Goal: Task Accomplishment & Management: Manage account settings

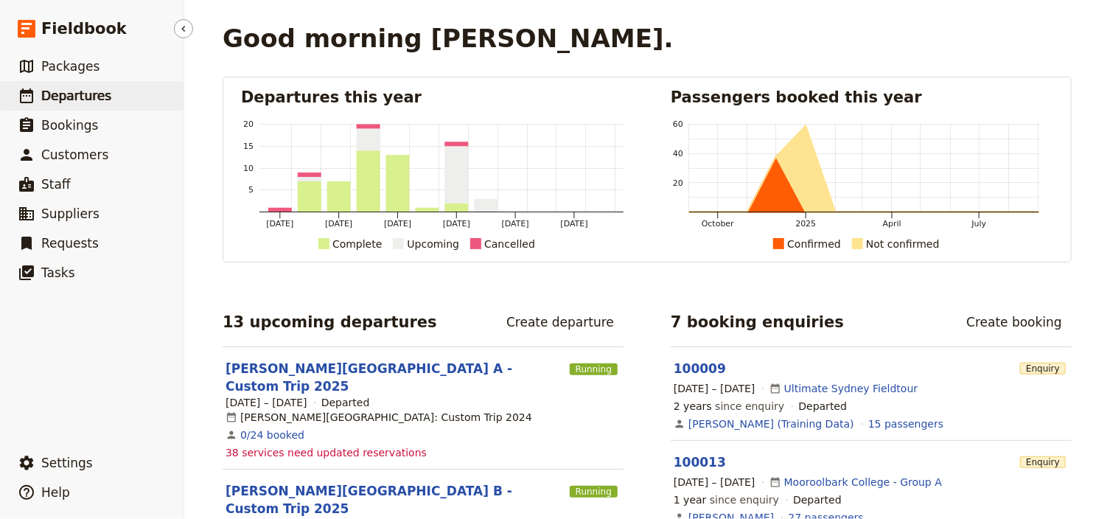
click at [72, 102] on span "Departures" at bounding box center [76, 95] width 70 height 15
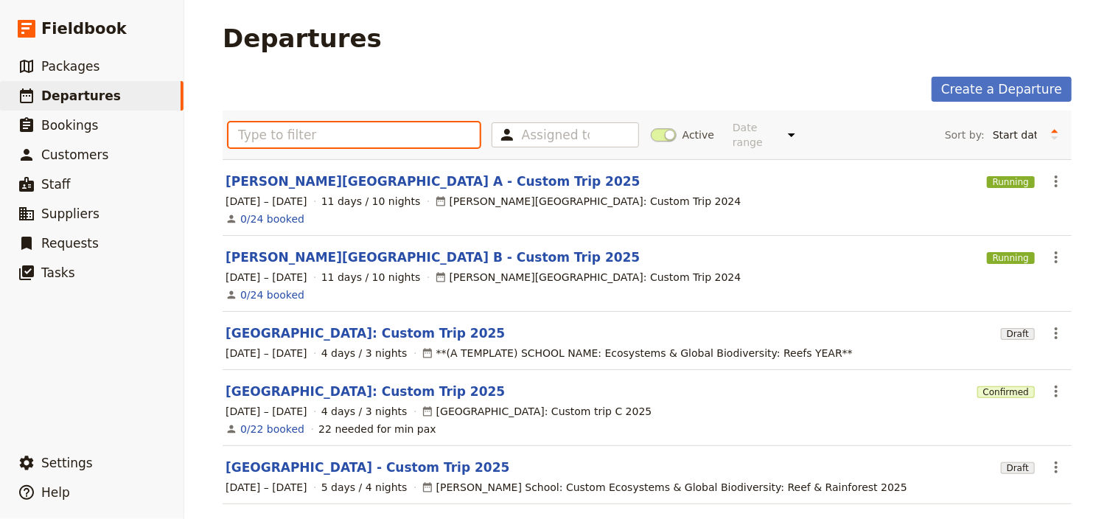
click at [236, 128] on input "text" at bounding box center [354, 134] width 251 height 25
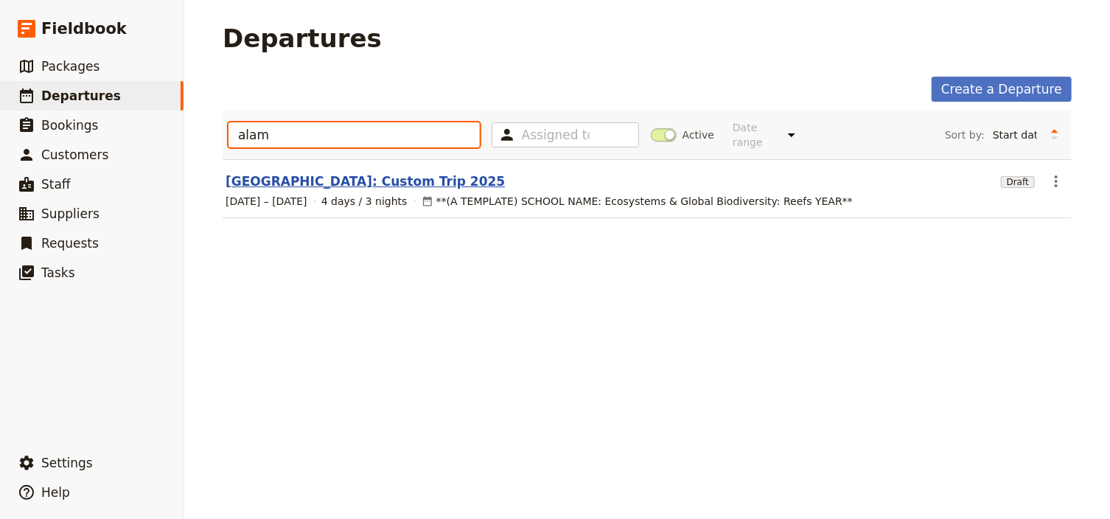
type input "alam"
click at [334, 174] on link "[GEOGRAPHIC_DATA]: Custom Trip 2025" at bounding box center [365, 181] width 279 height 18
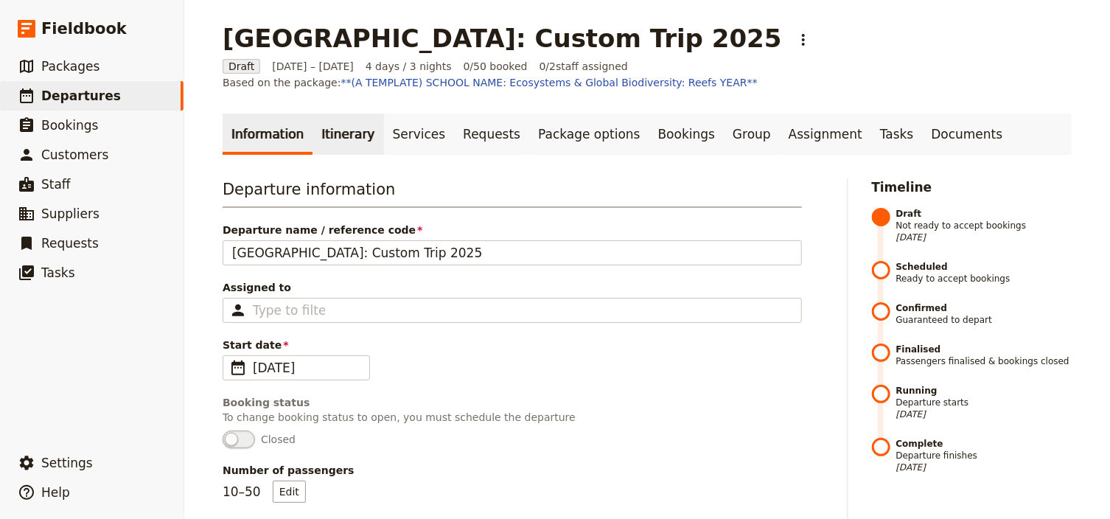
click at [330, 140] on link "Itinerary" at bounding box center [348, 134] width 71 height 41
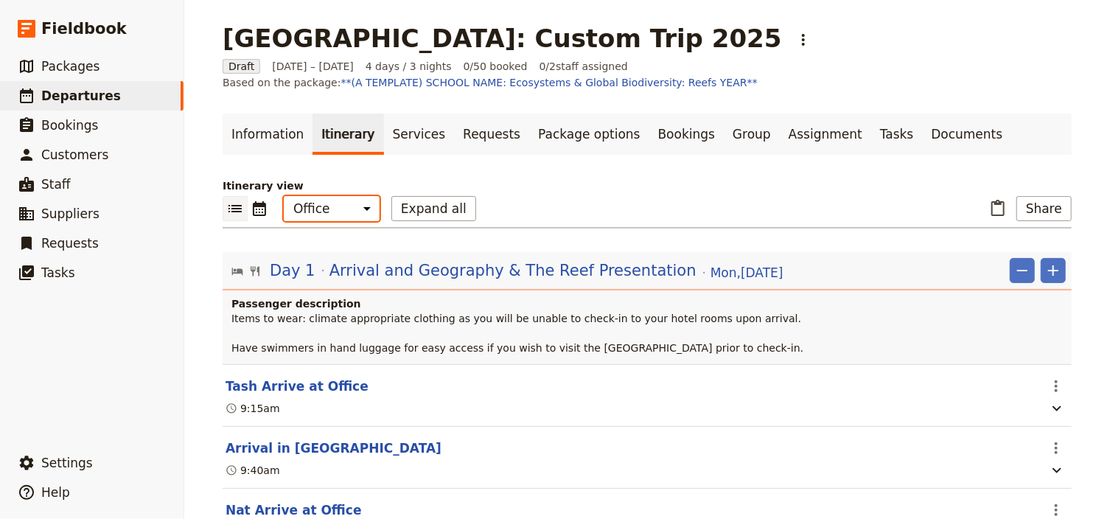
drag, startPoint x: 324, startPoint y: 206, endPoint x: 324, endPoint y: 218, distance: 11.8
click at [324, 206] on select "Office Guide Passenger Sales" at bounding box center [332, 208] width 96 height 25
select select "STAFF"
click at [284, 196] on select "Office Guide Passenger Sales" at bounding box center [332, 208] width 96 height 25
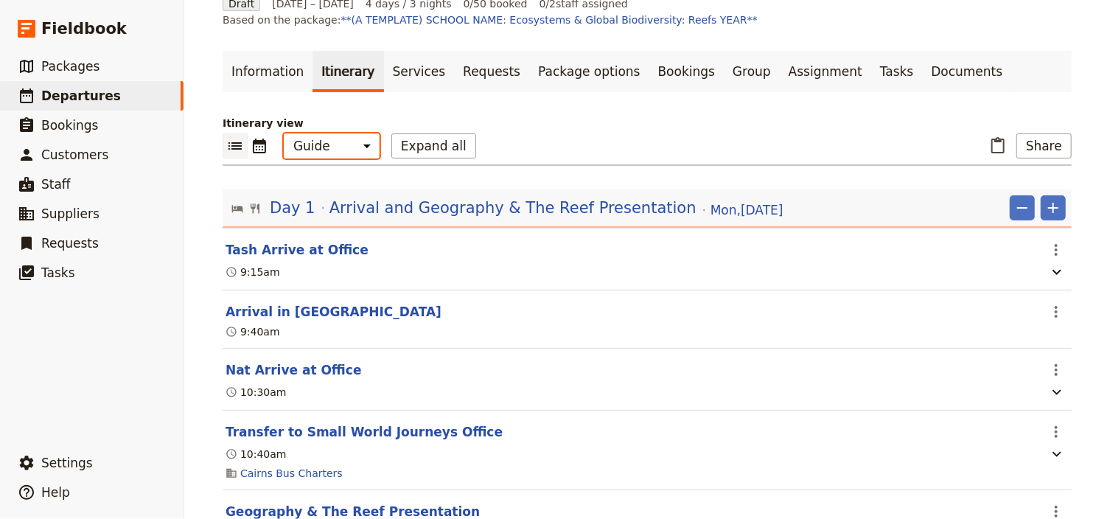
scroll to position [118, 0]
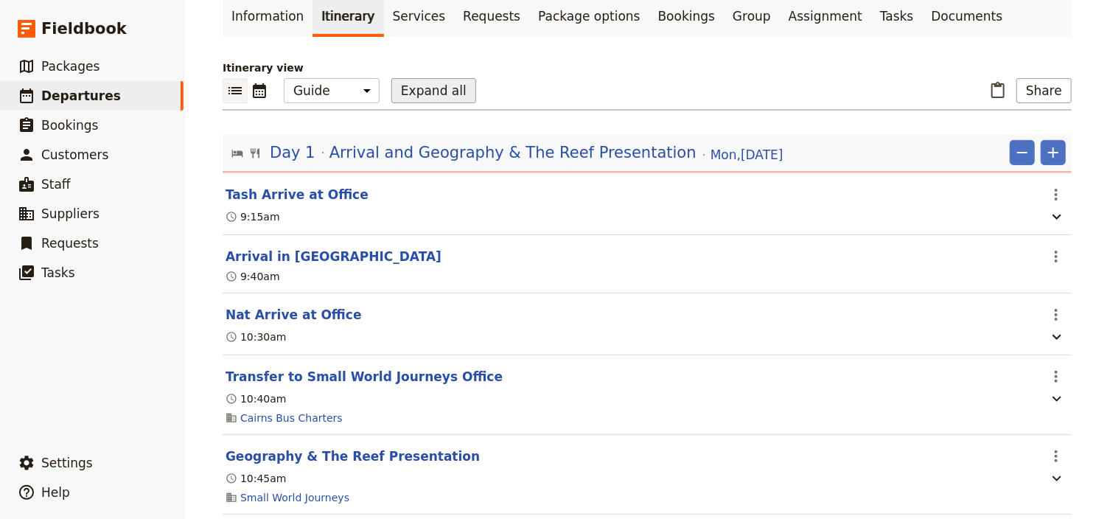
click at [421, 88] on button "Expand all" at bounding box center [433, 90] width 85 height 25
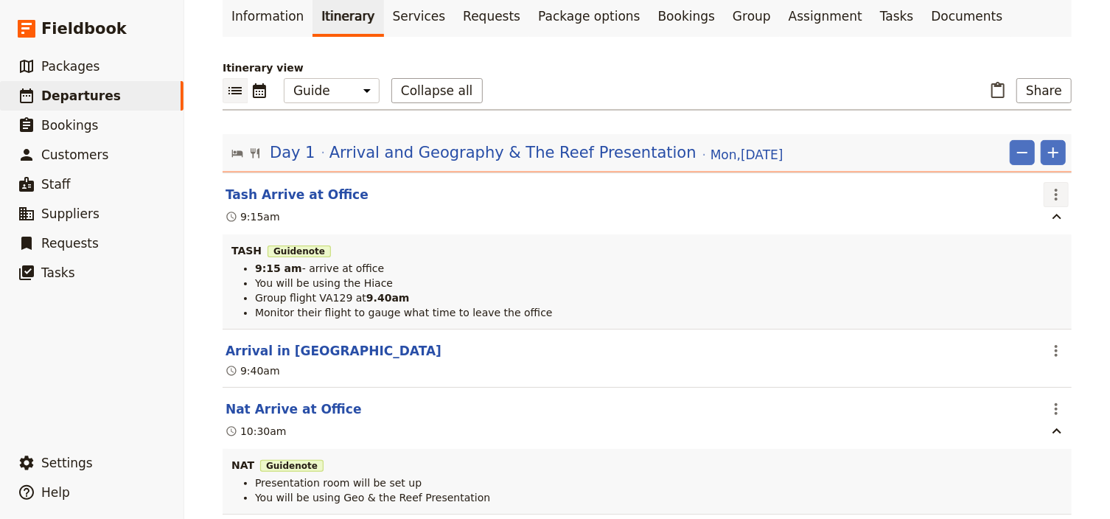
click at [1059, 192] on icon "Actions" at bounding box center [1056, 195] width 18 height 18
click at [1026, 223] on span "Edit this itinerary item" at bounding box center [983, 225] width 116 height 15
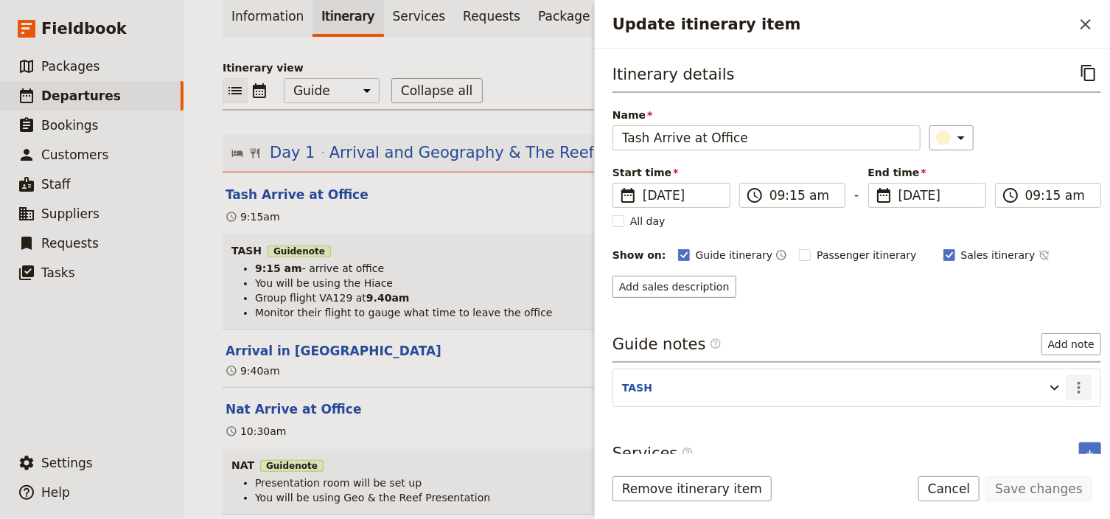
click at [1070, 383] on icon "Actions" at bounding box center [1079, 388] width 18 height 18
click at [1026, 416] on span "Edit note" at bounding box center [1028, 416] width 46 height 15
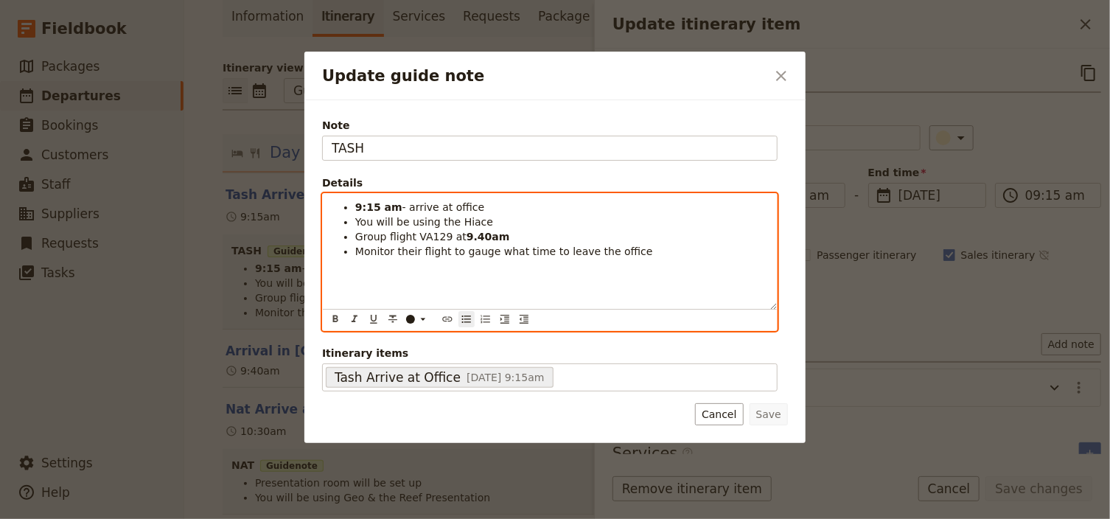
click at [442, 234] on span "Group flight VA129 at" at bounding box center [410, 237] width 111 height 12
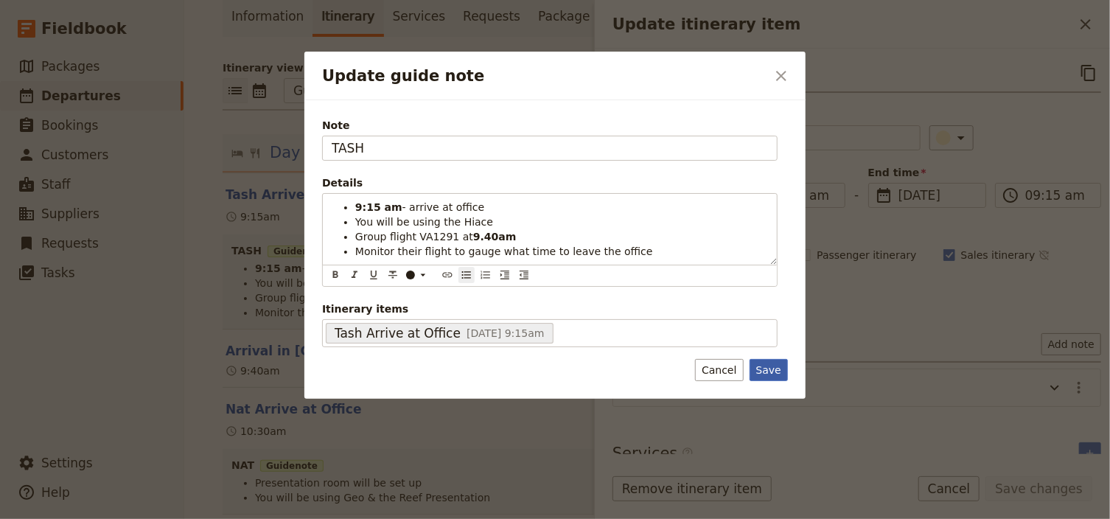
click at [767, 365] on div "Note TASH Details 9:15 am - arrive at office You will be using the Hiace Group …" at bounding box center [554, 249] width 501 height 299
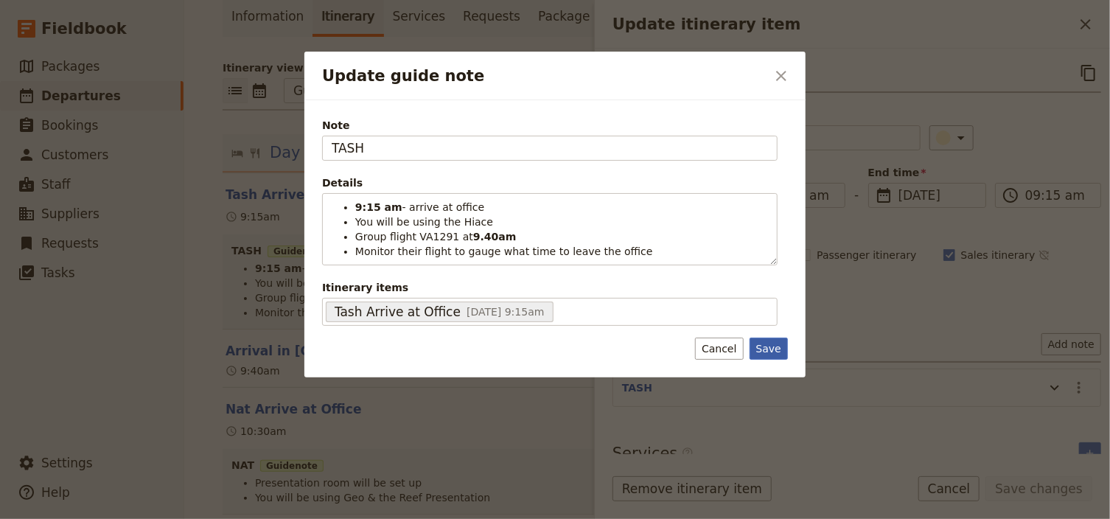
click at [775, 351] on button "Save" at bounding box center [769, 349] width 38 height 22
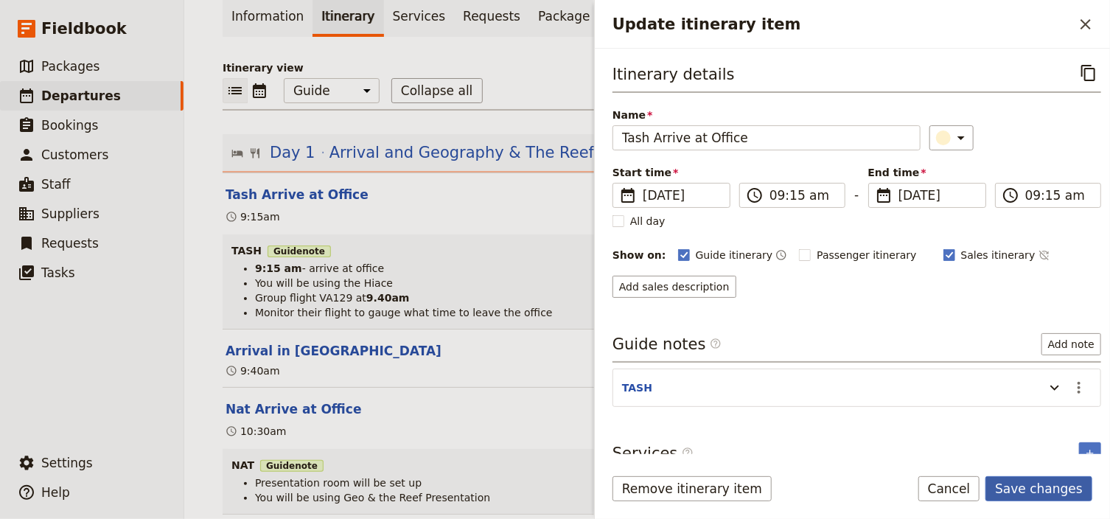
click at [1013, 485] on button "Save changes" at bounding box center [1039, 488] width 107 height 25
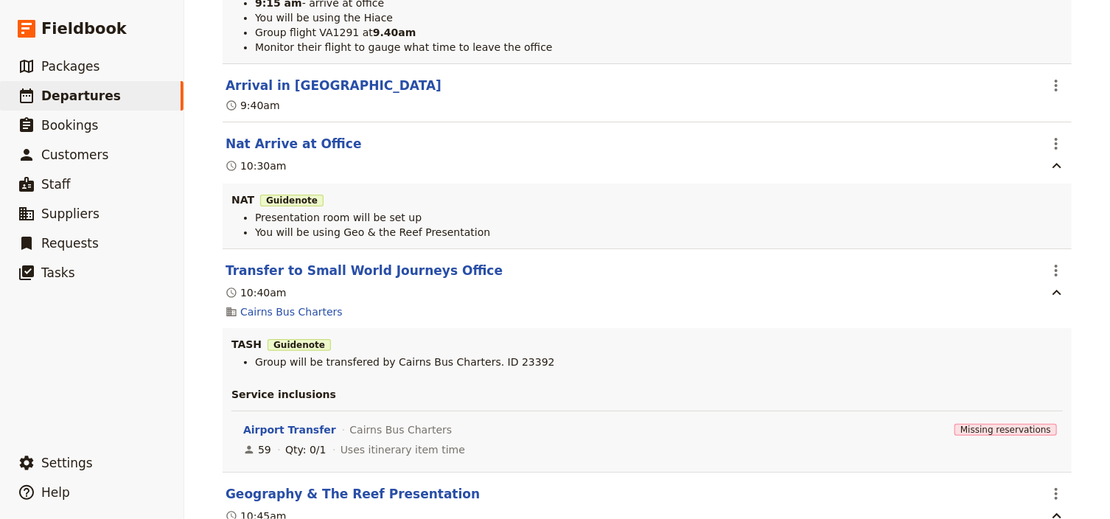
scroll to position [413, 0]
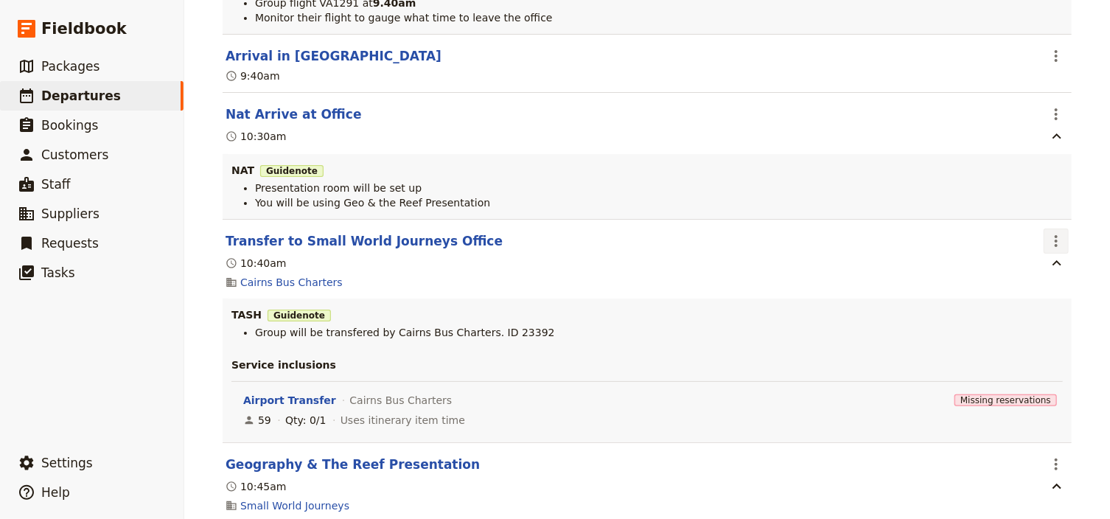
click at [1049, 242] on icon "Actions" at bounding box center [1056, 241] width 18 height 18
click at [1045, 270] on span "Edit this itinerary item" at bounding box center [990, 273] width 130 height 15
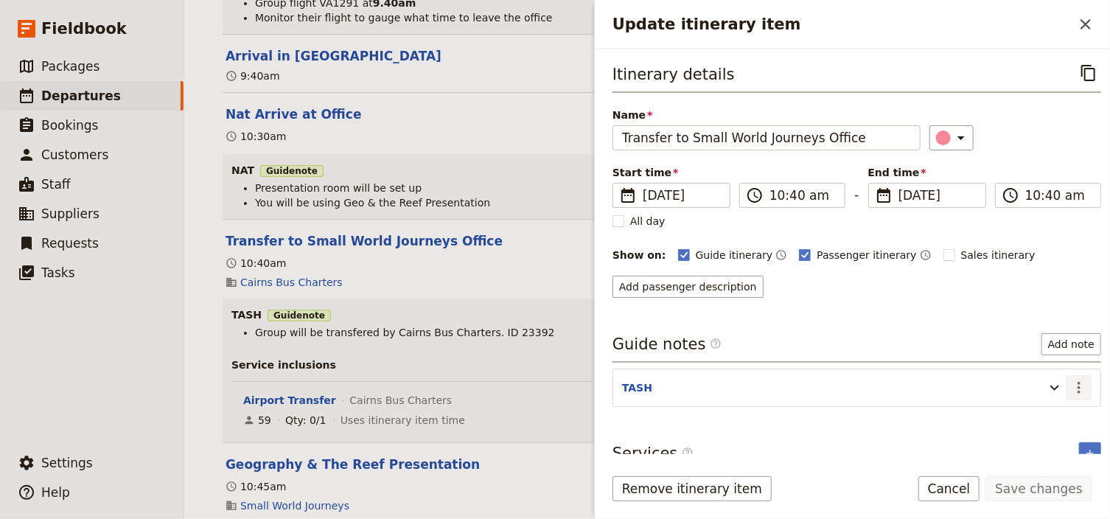
click at [1070, 385] on icon "Actions" at bounding box center [1079, 388] width 18 height 18
click at [1044, 414] on span "Edit note" at bounding box center [1028, 416] width 46 height 15
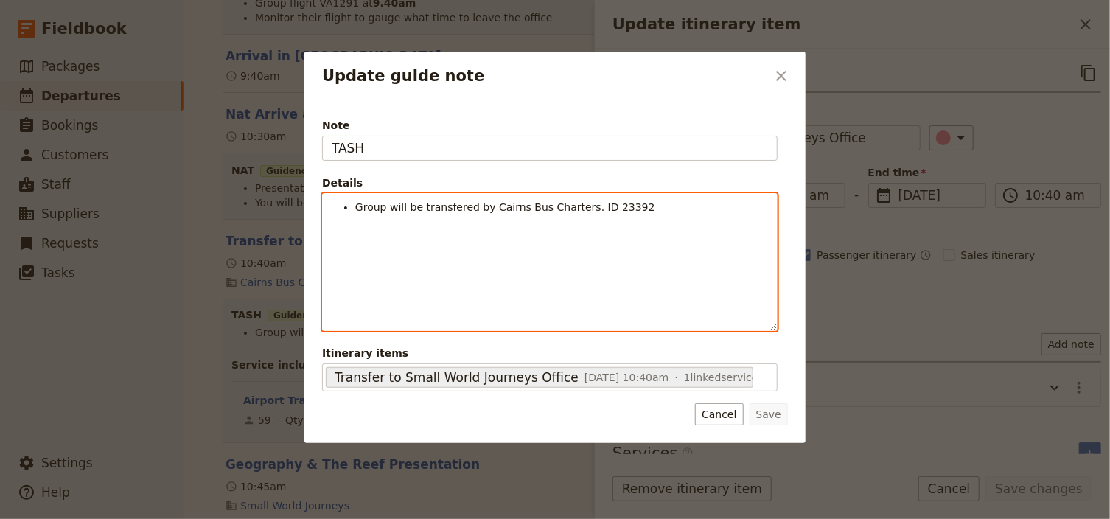
click at [651, 203] on li "Group will be transfered by Cairns Bus Charters. ID 23392" at bounding box center [561, 207] width 413 height 15
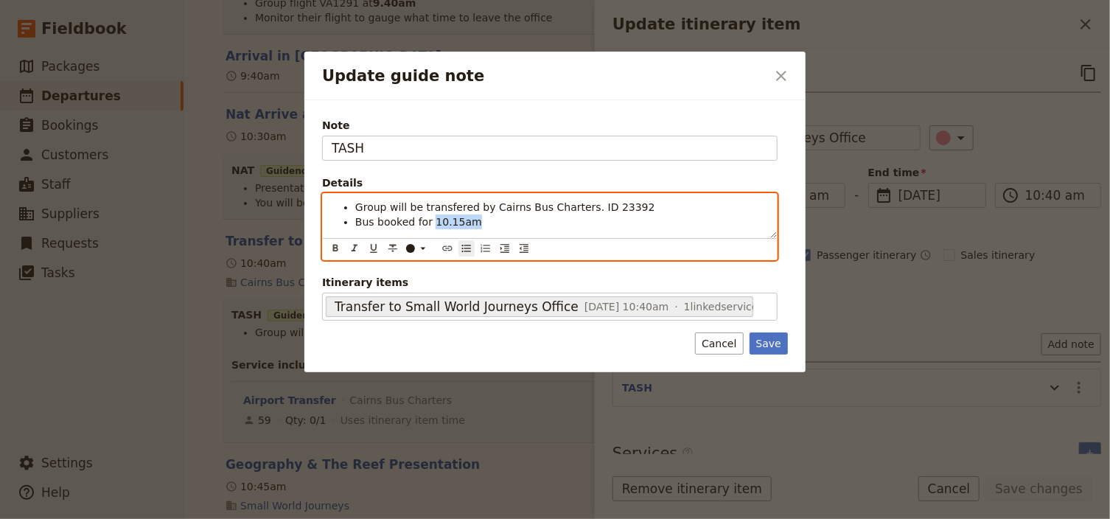
drag, startPoint x: 467, startPoint y: 224, endPoint x: 430, endPoint y: 224, distance: 36.9
click at [430, 224] on li "Bus booked for 10.15am" at bounding box center [561, 222] width 413 height 15
click at [337, 247] on icon "Format bold" at bounding box center [335, 248] width 5 height 7
click at [483, 220] on li "Bus booked for 10.15am" at bounding box center [561, 222] width 413 height 15
click at [475, 222] on strong "10.15am t depart to SWJ" at bounding box center [504, 222] width 143 height 12
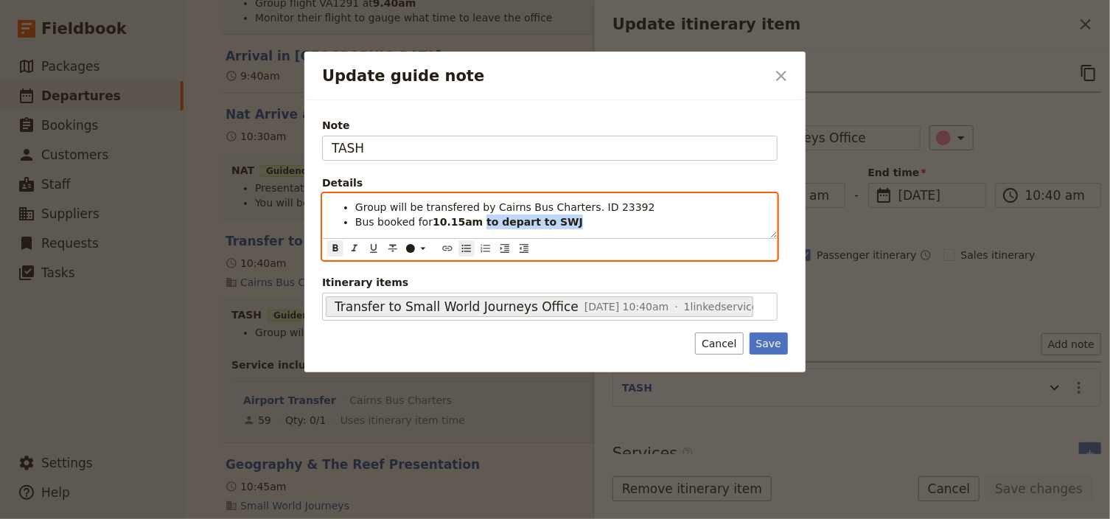
drag, startPoint x: 521, startPoint y: 222, endPoint x: 470, endPoint y: 221, distance: 50.9
click at [470, 221] on li "Bus booked for 10.15am to depart to SWJ" at bounding box center [561, 222] width 413 height 15
drag, startPoint x: 338, startPoint y: 246, endPoint x: 357, endPoint y: 242, distance: 19.0
click at [338, 245] on icon "Format bold" at bounding box center [335, 249] width 12 height 12
click at [599, 229] on div "Group will be transfered by Cairns Bus Charters. ID 23392 Bus booked for 10.15a…" at bounding box center [550, 216] width 454 height 44
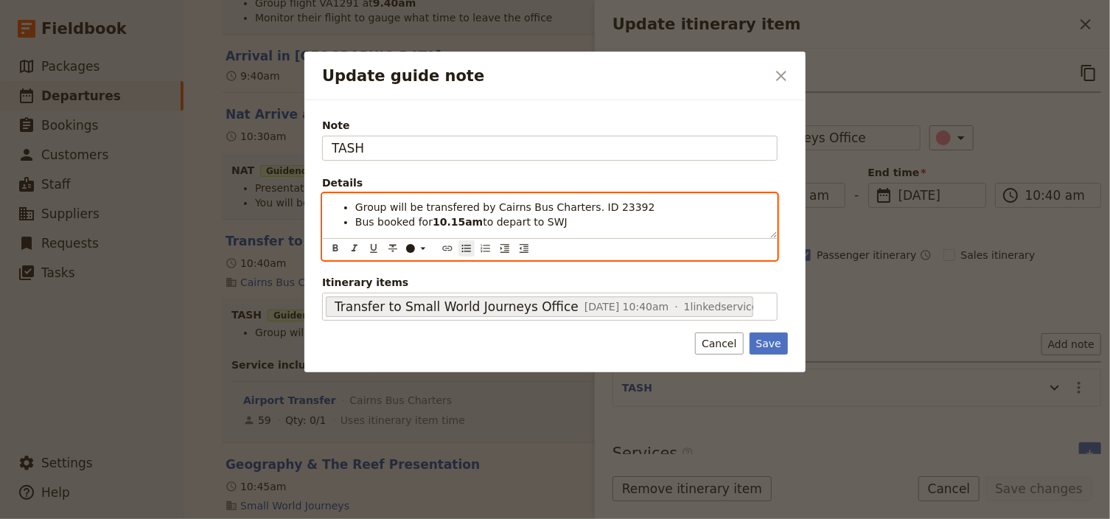
click at [468, 221] on strong "10.15am" at bounding box center [458, 222] width 50 height 12
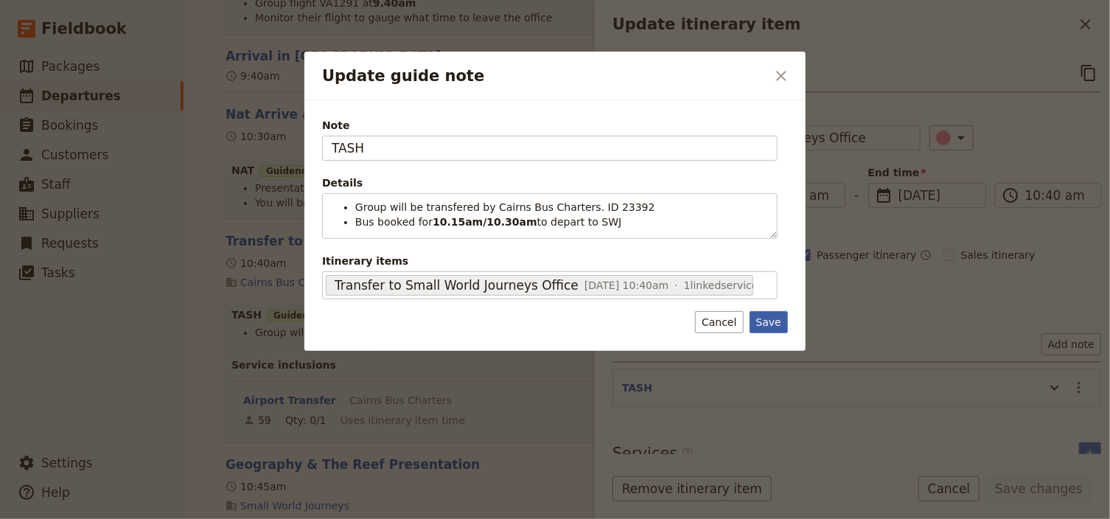
click at [763, 340] on div "Note TASH Details Group will be transfered by Cairns Bus Charters. ID 23392 Bus…" at bounding box center [554, 225] width 501 height 251
click at [770, 324] on button "Save" at bounding box center [769, 322] width 38 height 22
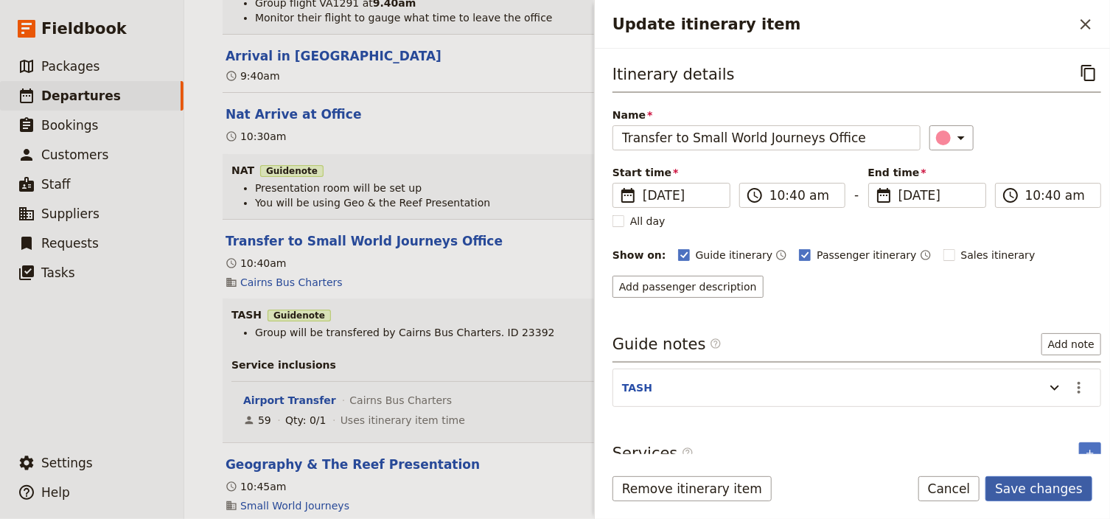
click at [1022, 484] on button "Save changes" at bounding box center [1039, 488] width 107 height 25
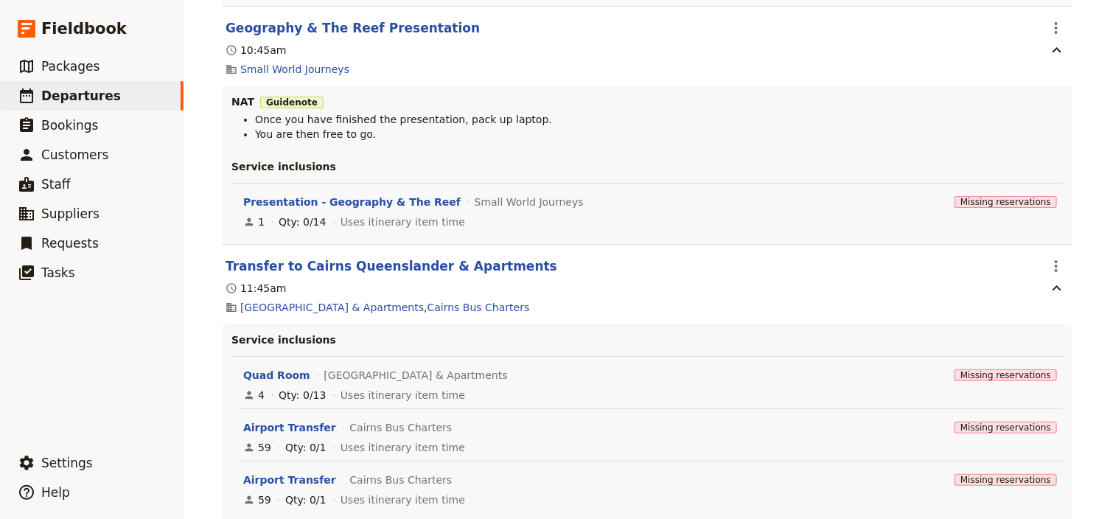
scroll to position [885, 0]
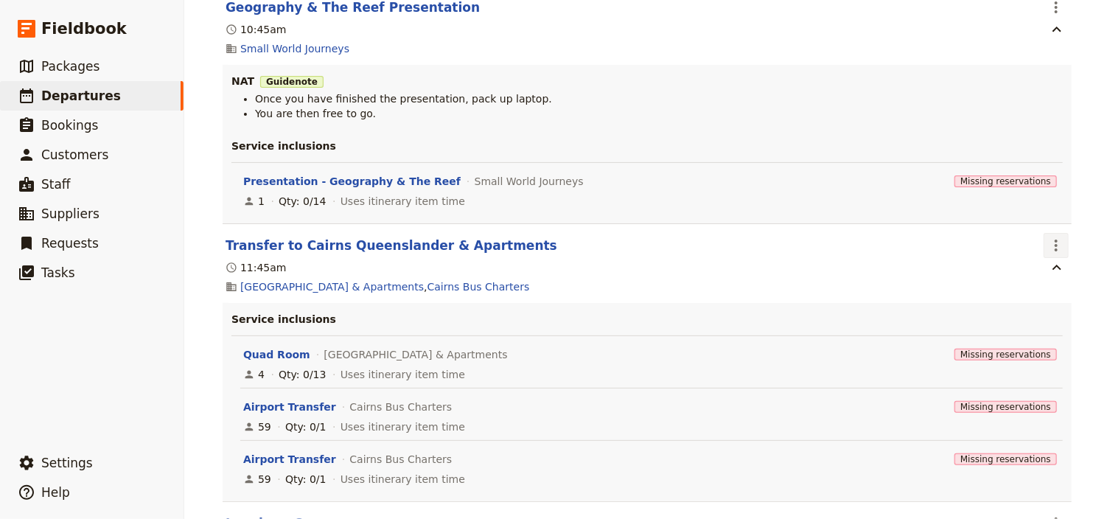
drag, startPoint x: 1053, startPoint y: 245, endPoint x: 1050, endPoint y: 252, distance: 8.2
click at [1053, 245] on icon "Actions" at bounding box center [1056, 246] width 18 height 18
click at [1028, 275] on span "Edit this itinerary item" at bounding box center [983, 279] width 116 height 15
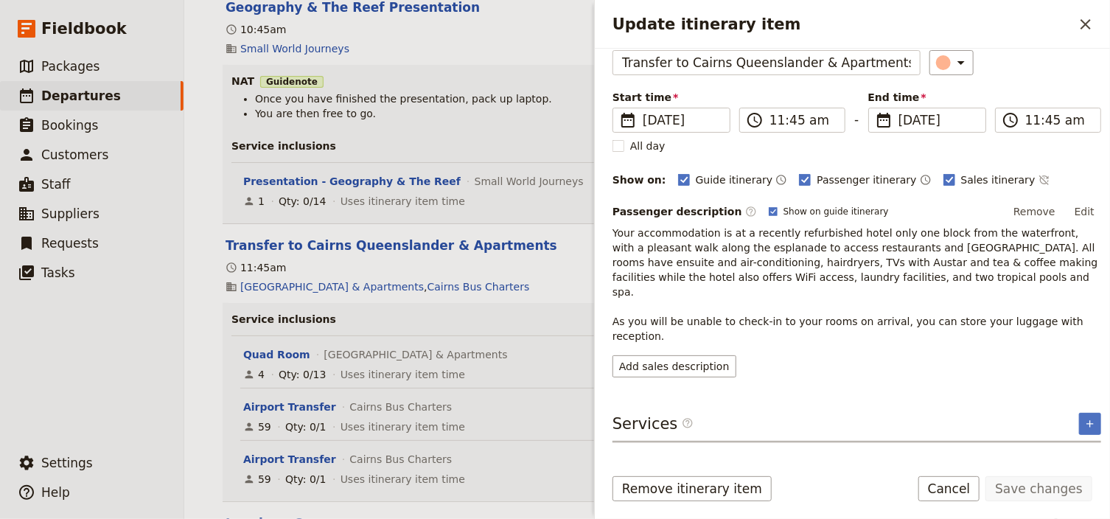
scroll to position [0, 0]
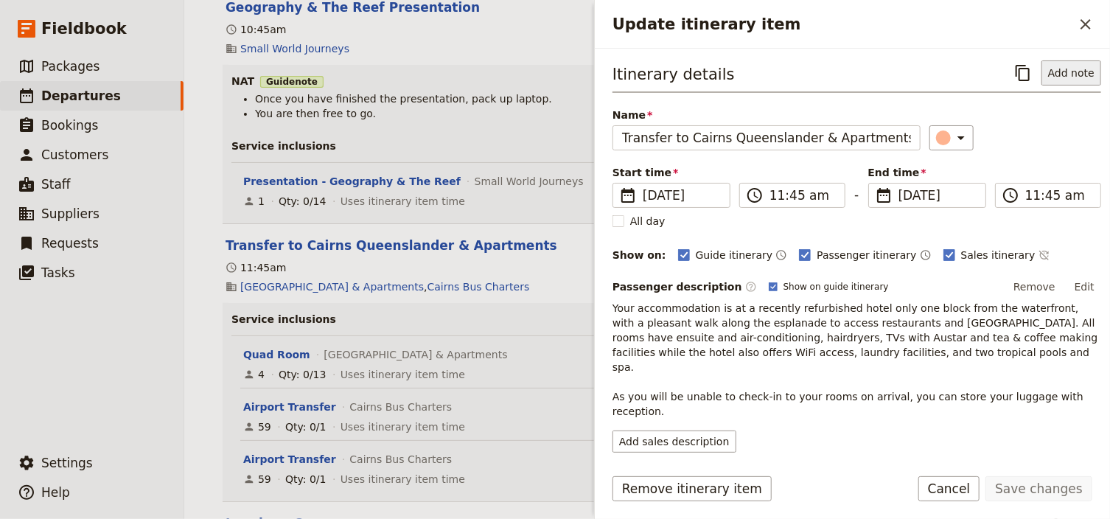
click at [1075, 73] on button "Add note" at bounding box center [1072, 72] width 60 height 25
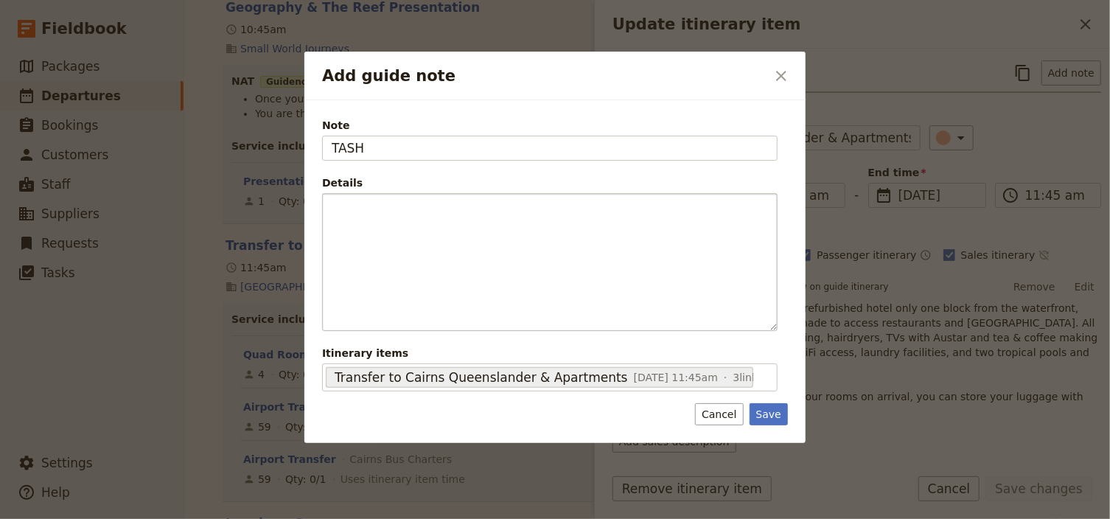
type input "TASH"
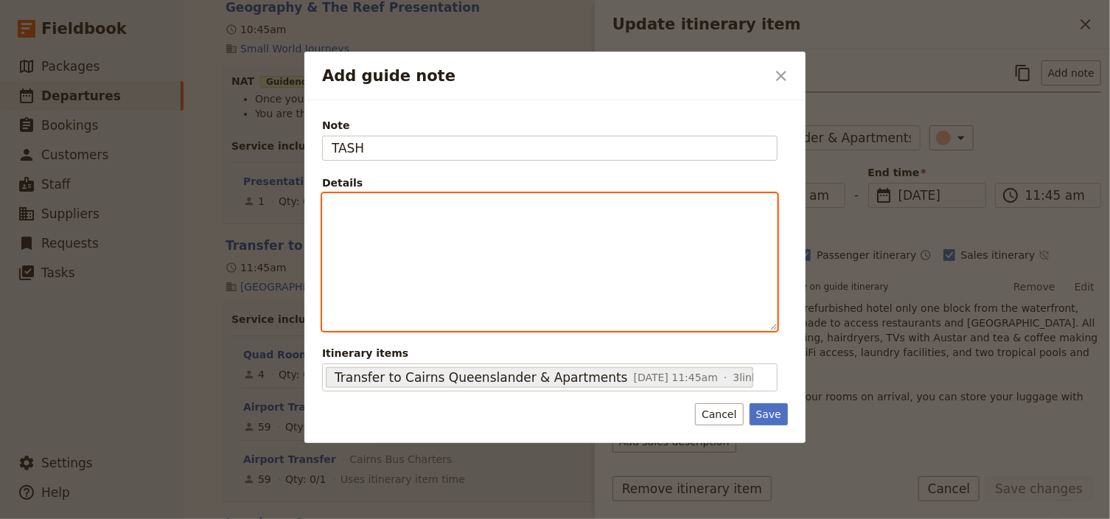
click at [374, 220] on div "Add guide note" at bounding box center [550, 262] width 454 height 136
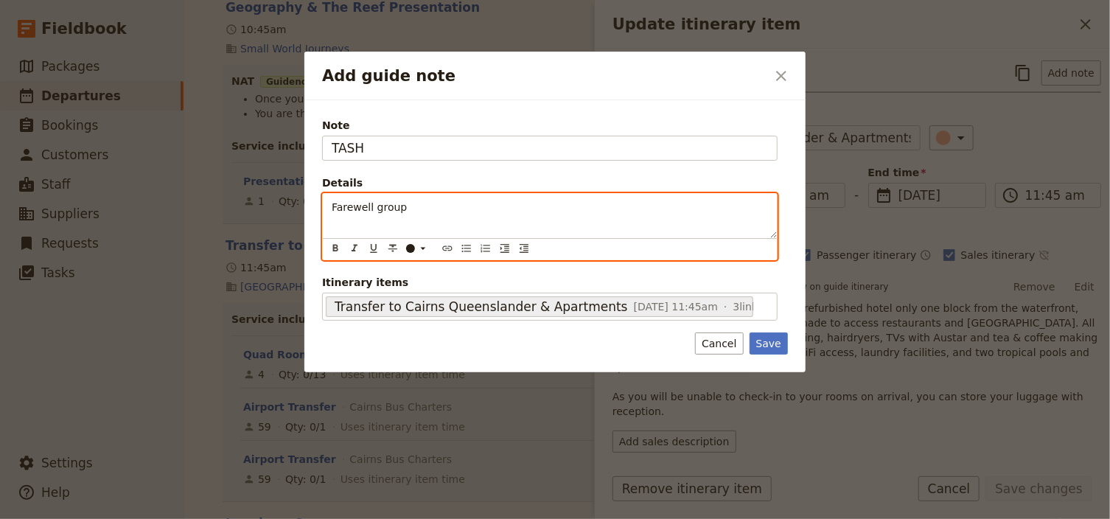
click at [333, 208] on span "Farewell group" at bounding box center [369, 207] width 75 height 12
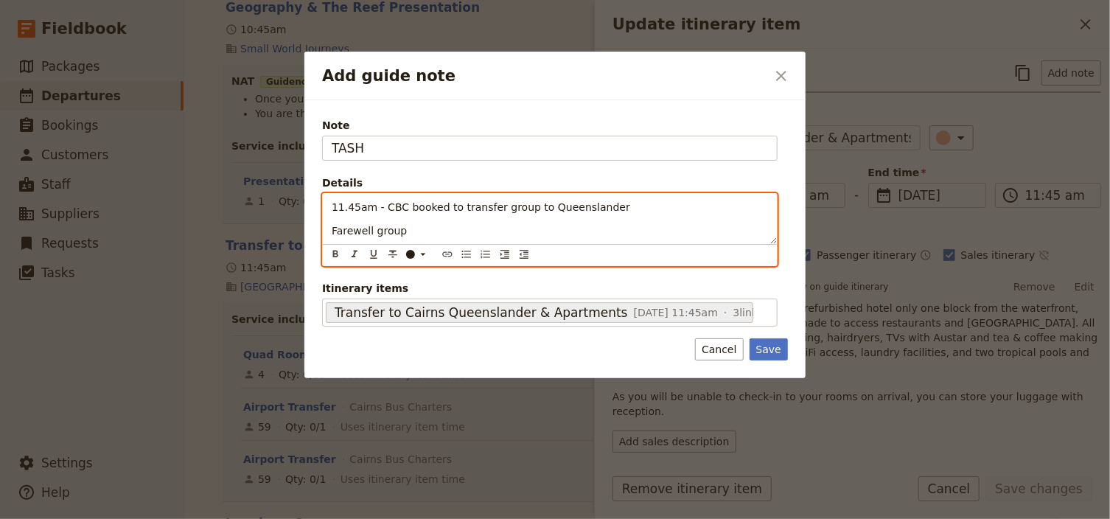
click at [401, 231] on p "Farewell group" at bounding box center [550, 230] width 436 height 15
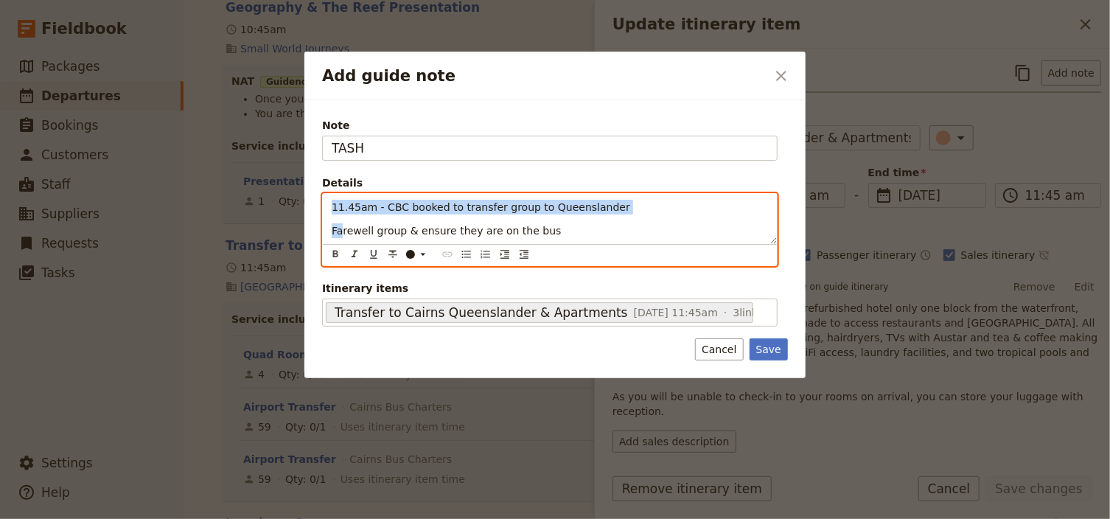
drag, startPoint x: 334, startPoint y: 206, endPoint x: 397, endPoint y: 242, distance: 72.0
click at [341, 224] on div "11.45am - CBC booked to transfer group to Queenslander Farewell group & ensure …" at bounding box center [550, 219] width 454 height 50
click at [466, 250] on icon "Bulleted list" at bounding box center [467, 254] width 12 height 12
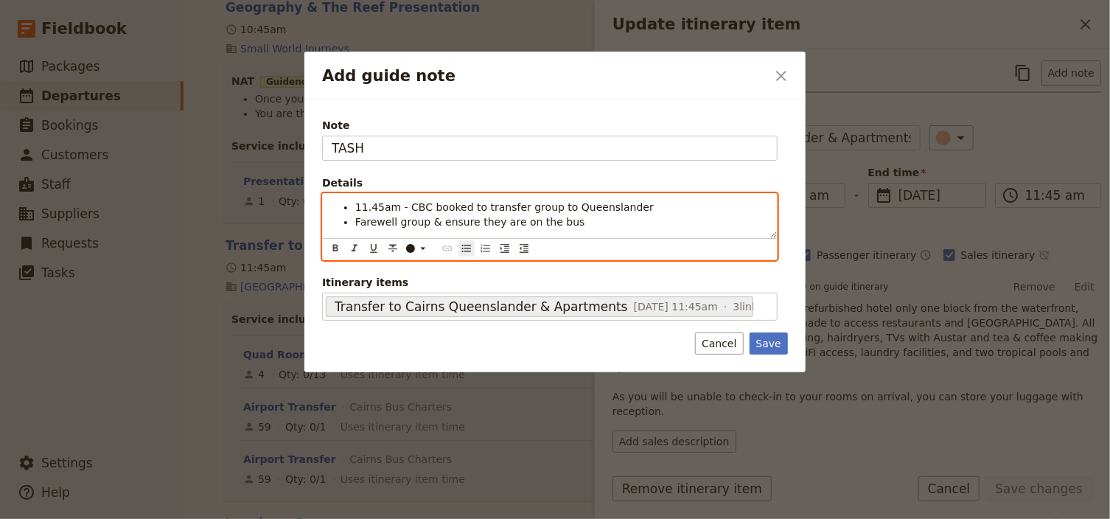
click at [517, 217] on span "Farewell group & ensure they are on the bus" at bounding box center [470, 222] width 230 height 12
drag, startPoint x: 386, startPoint y: 206, endPoint x: 356, endPoint y: 205, distance: 29.5
click at [356, 205] on span "11.45am - CBC booked to transfer group to Queenslander" at bounding box center [504, 207] width 299 height 12
click at [337, 247] on icon "Format bold" at bounding box center [335, 248] width 5 height 7
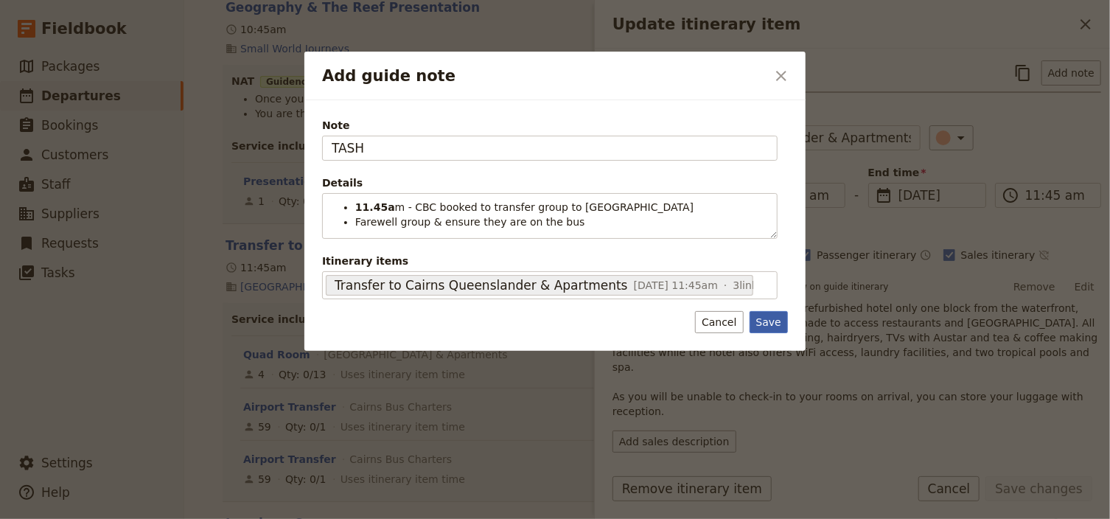
click at [768, 336] on div "Note TASH Details 11.45a m - CBC booked to transfer group to Queenslander Farew…" at bounding box center [554, 225] width 501 height 251
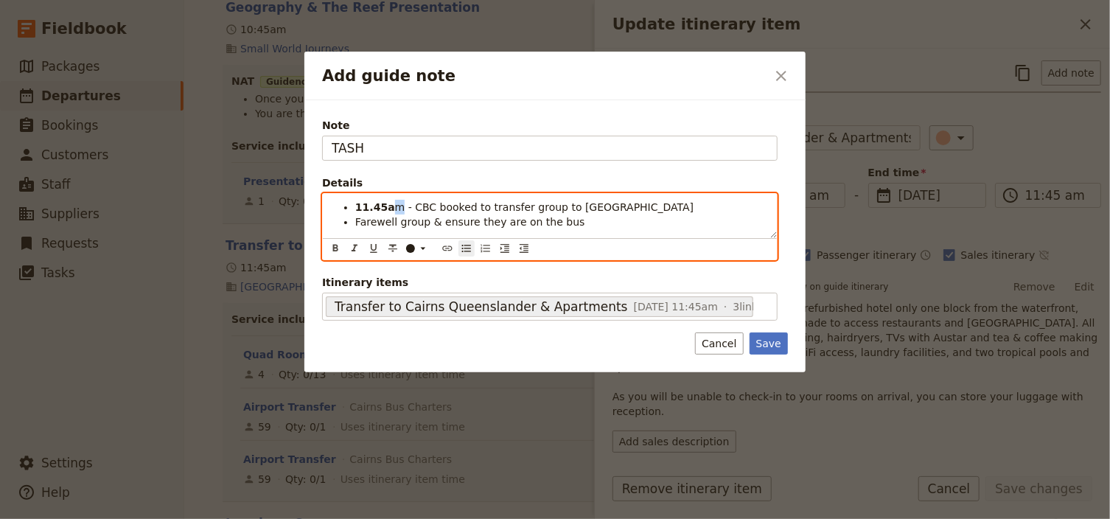
drag, startPoint x: 394, startPoint y: 208, endPoint x: 386, endPoint y: 208, distance: 8.8
click at [386, 208] on li "11.45a m - CBC booked to transfer group to Queenslander" at bounding box center [561, 207] width 413 height 15
click at [336, 245] on icon "Format bold" at bounding box center [335, 249] width 12 height 12
click at [529, 231] on div "11.45am - CBC booked to transfer group to Queenslander Farewell group & ensure …" at bounding box center [550, 216] width 454 height 44
click at [371, 209] on strong "11.45am" at bounding box center [380, 207] width 50 height 12
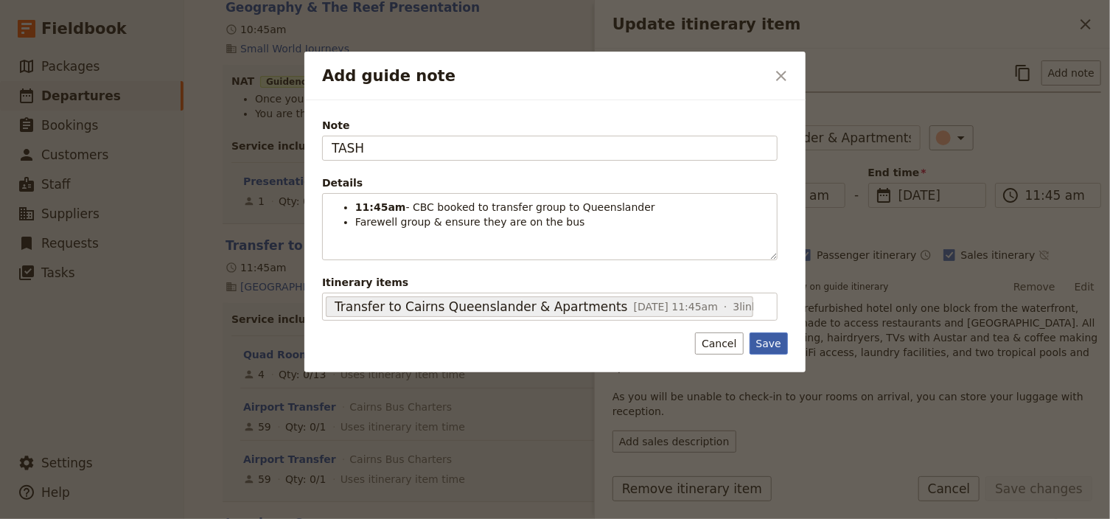
click at [773, 346] on button "Save" at bounding box center [769, 343] width 38 height 22
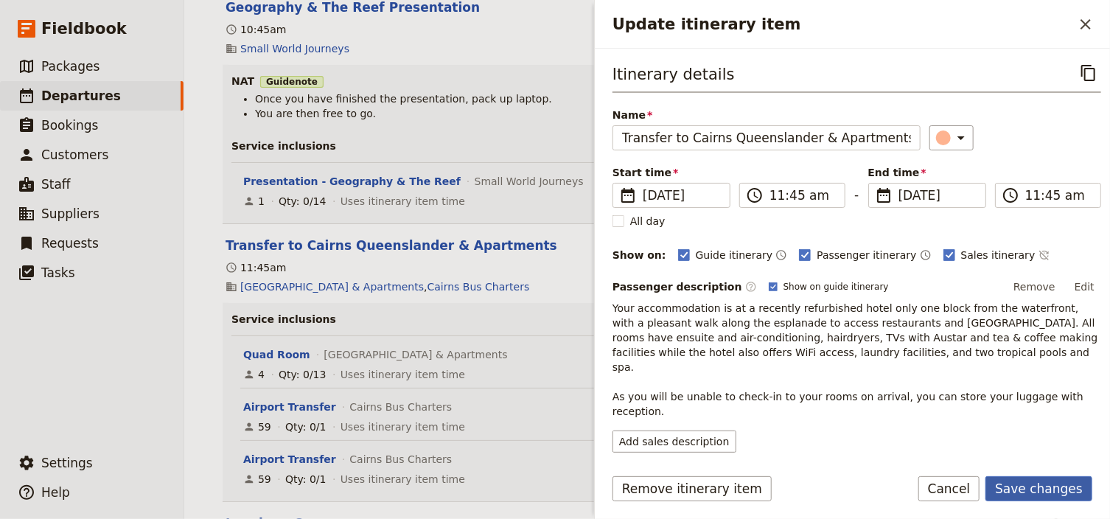
click at [1036, 492] on button "Save changes" at bounding box center [1039, 488] width 107 height 25
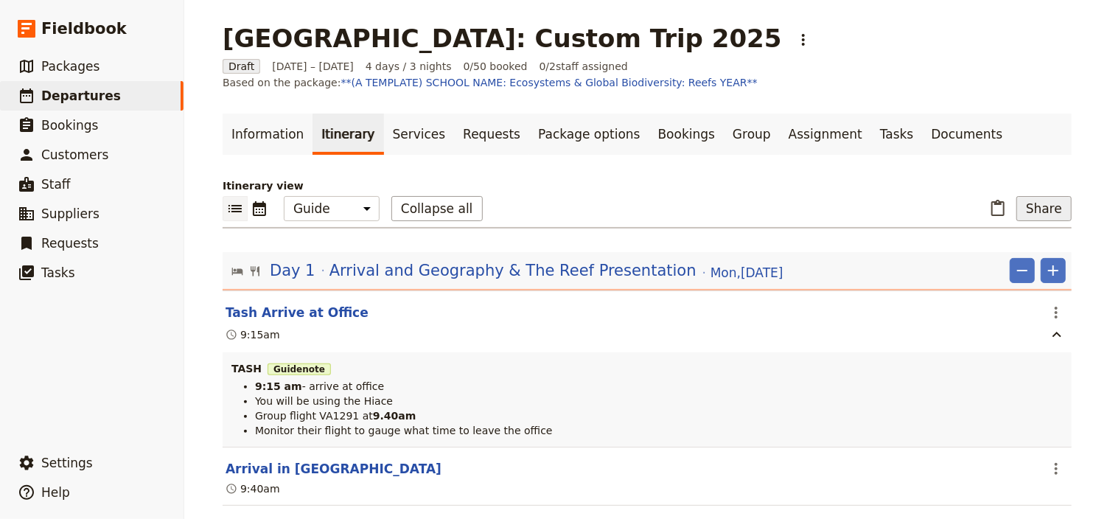
click at [1044, 211] on button "Share" at bounding box center [1043, 208] width 55 height 25
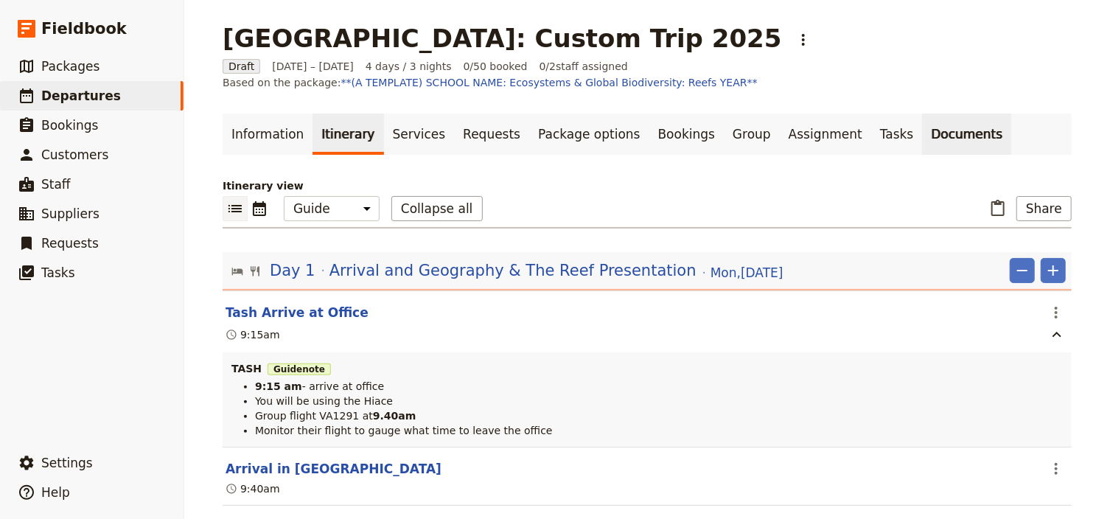
click at [922, 133] on link "Documents" at bounding box center [966, 134] width 89 height 41
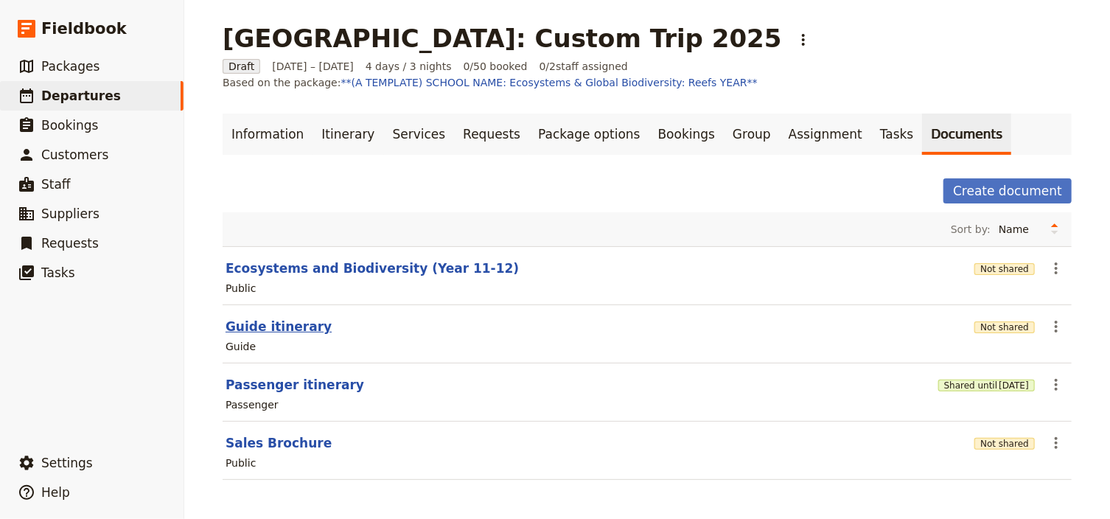
click at [278, 318] on button "Guide itinerary" at bounding box center [279, 327] width 106 height 18
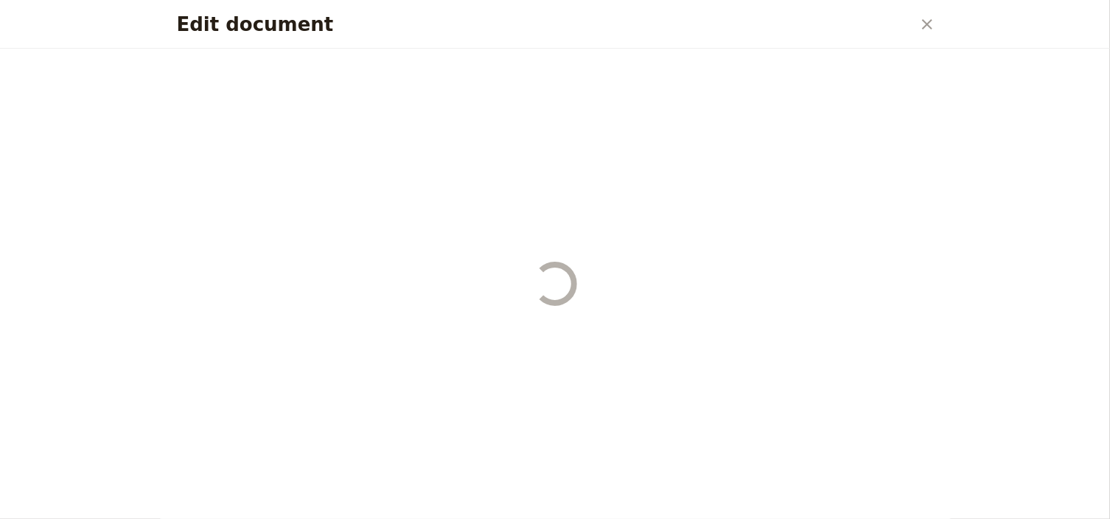
select select "STAFF"
select select "RUN_SHEET"
select select "DEFAULT"
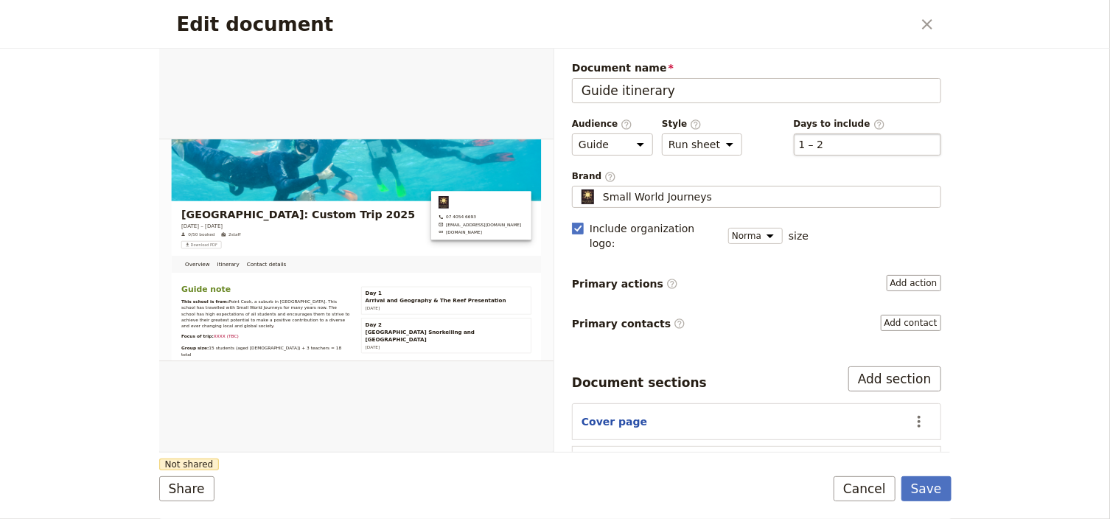
click at [832, 136] on div "​ 1 – 2 1, 2" at bounding box center [867, 144] width 147 height 22
click at [824, 137] on button "​ 1 – 2" at bounding box center [811, 144] width 25 height 15
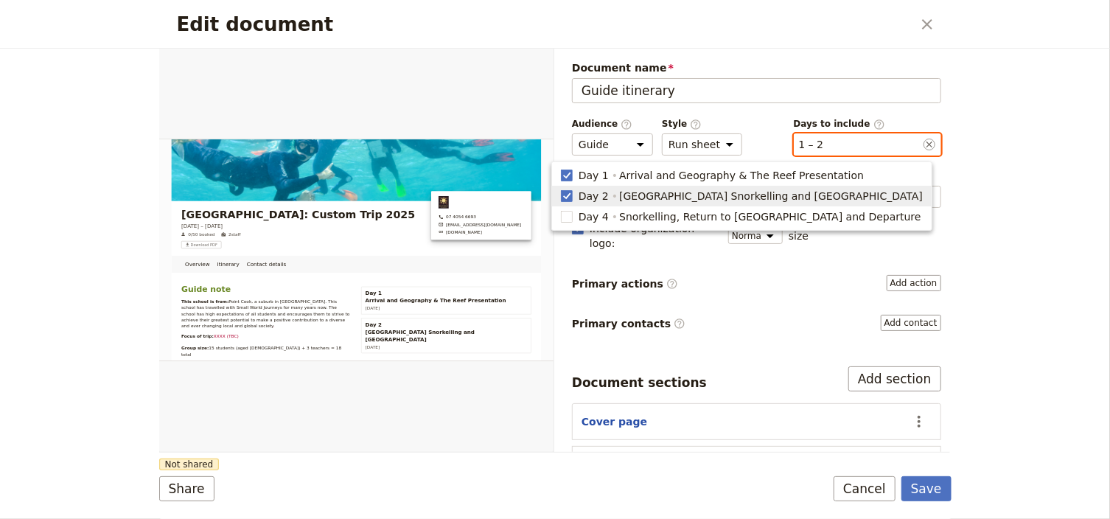
click at [658, 192] on span "Fitzroy Island Snorkelling and Turtle Rehabilitation Centre" at bounding box center [771, 196] width 304 height 15
type input "1"
checkbox input "false"
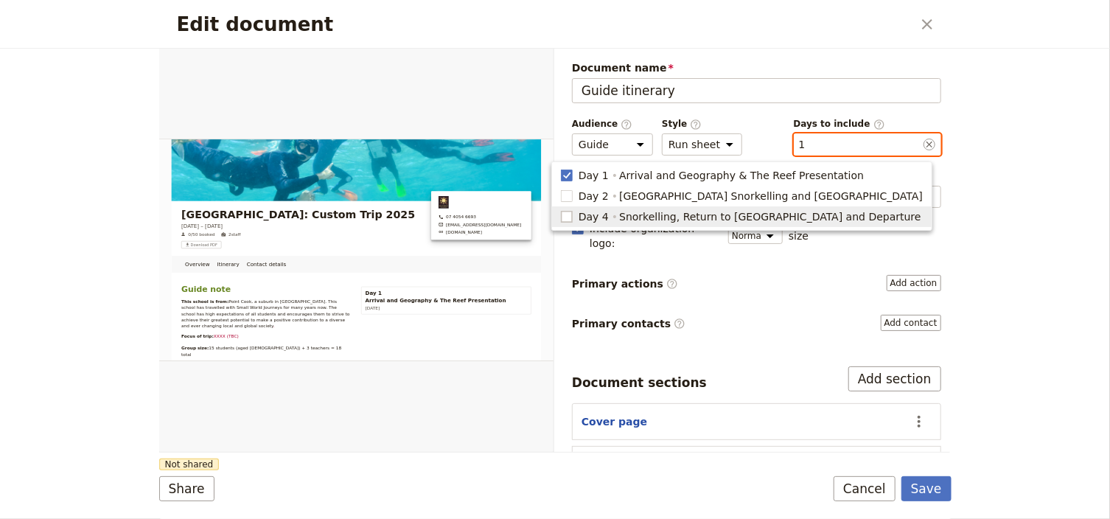
click at [572, 218] on rect "button" at bounding box center [566, 216] width 11 height 11
type input "1, 4"
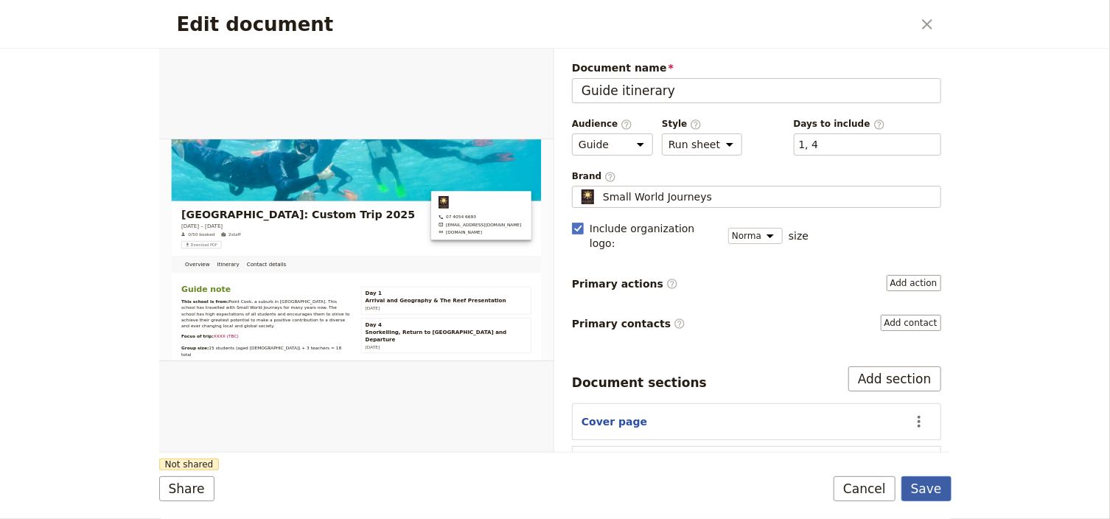
click at [930, 490] on button "Save" at bounding box center [926, 488] width 50 height 25
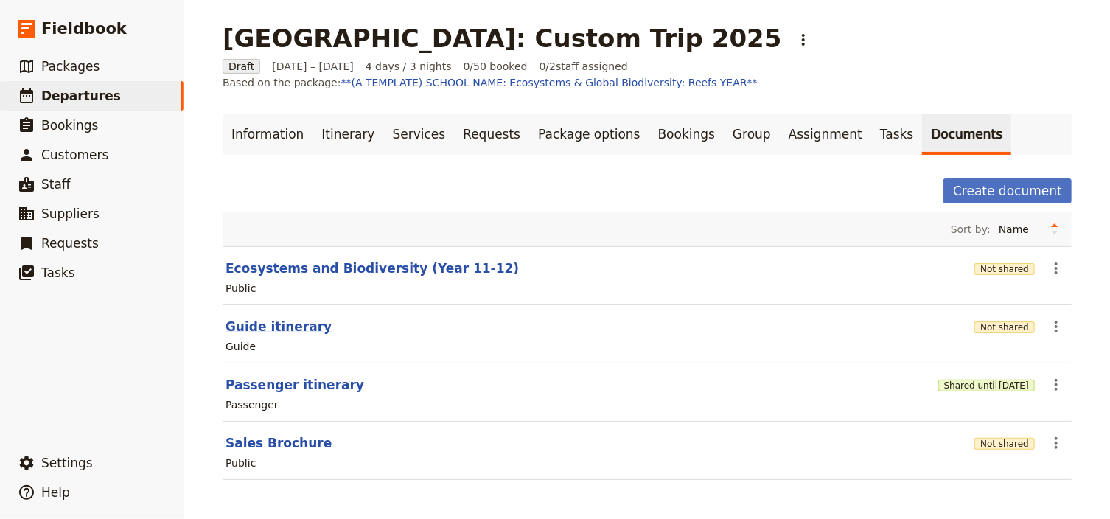
click at [279, 324] on button "Guide itinerary" at bounding box center [279, 327] width 106 height 18
select select "STAFF"
select select "RUN_SHEET"
select select "DEFAULT"
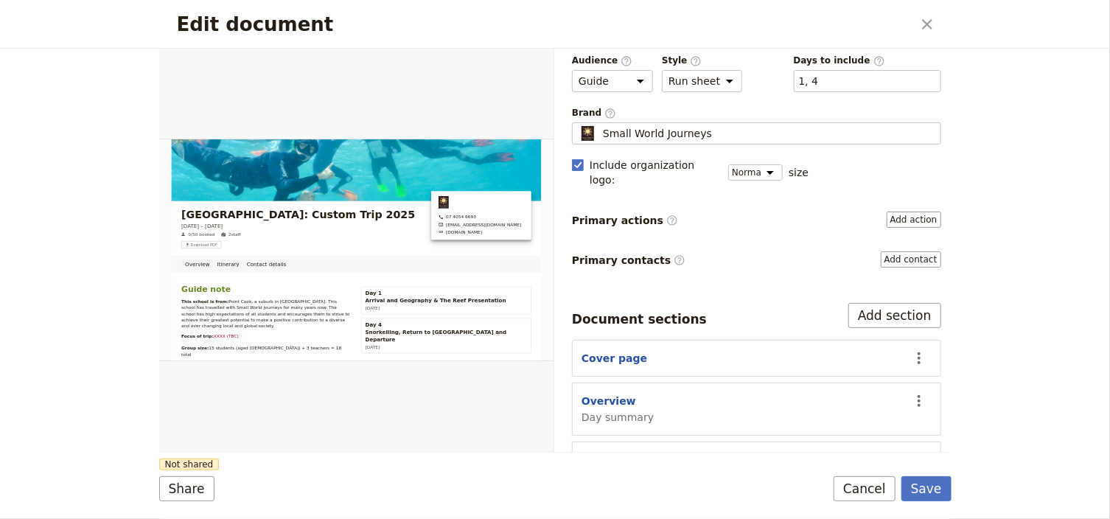
scroll to position [118, 0]
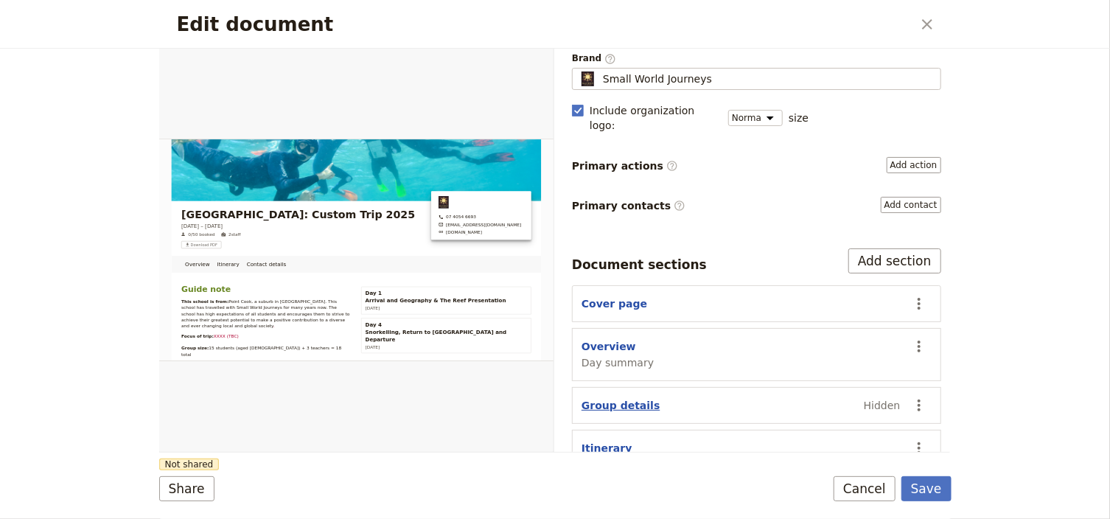
click at [630, 398] on button "Group details" at bounding box center [621, 405] width 78 height 15
select select "GROUP_DETAILS"
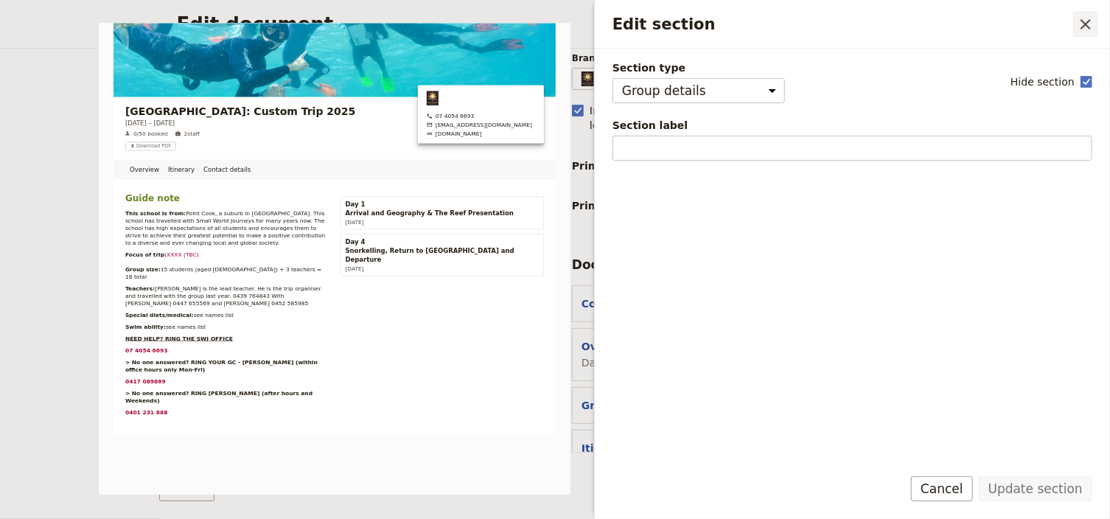
click at [1090, 16] on icon "Close drawer" at bounding box center [1086, 24] width 18 height 18
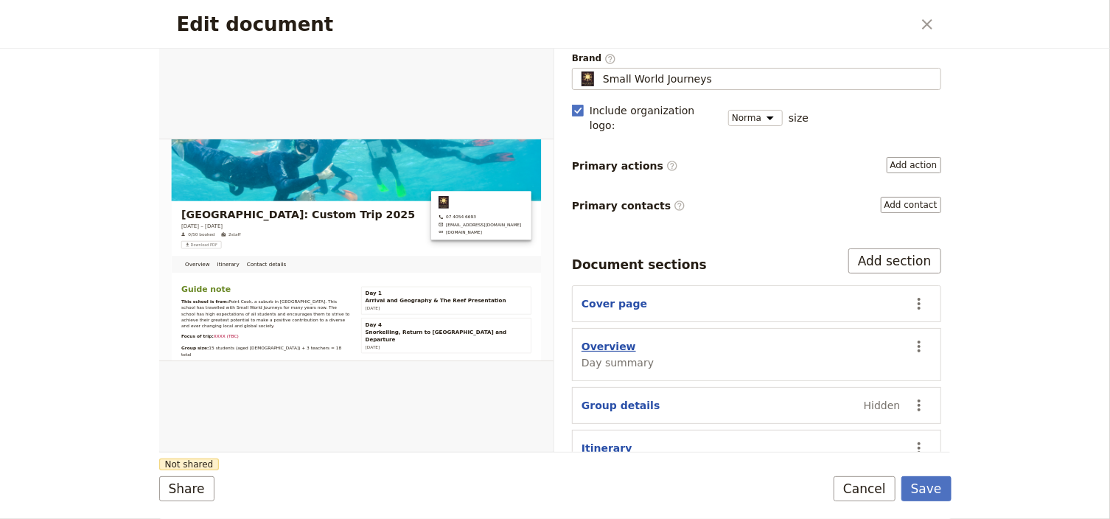
click at [593, 339] on button "Overview" at bounding box center [609, 346] width 55 height 15
select select "DAY_SUMMARY"
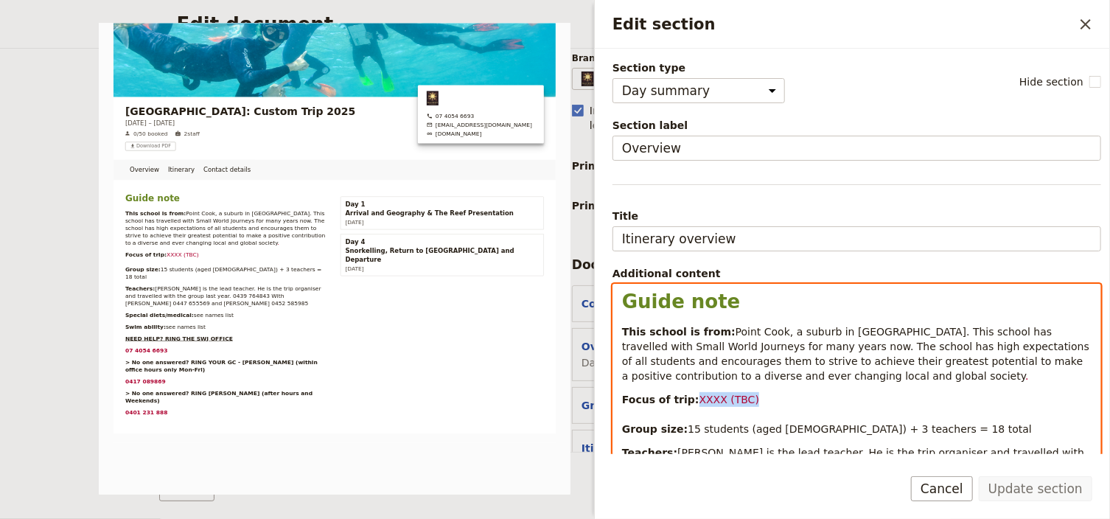
drag, startPoint x: 748, startPoint y: 401, endPoint x: 688, endPoint y: 401, distance: 59.7
click at [688, 401] on p "Focus of trip: XXXX (TBC) Group size: 15 students (aged 12-13) + 3 teachers = 1…" at bounding box center [857, 414] width 470 height 44
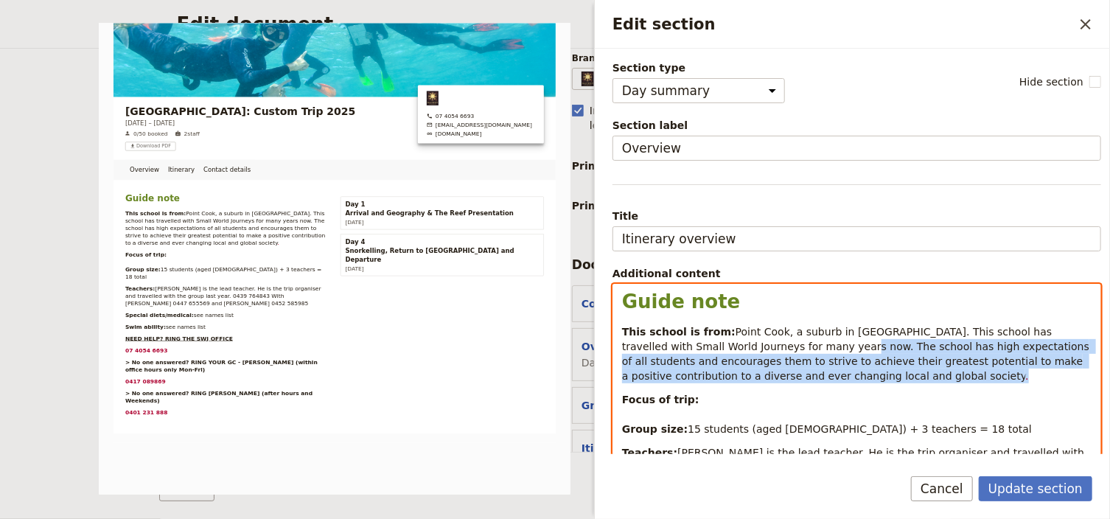
drag, startPoint x: 761, startPoint y: 343, endPoint x: 817, endPoint y: 358, distance: 58.6
click at [833, 369] on p "This school is from: Point Cook, a suburb in Melbourne. This school has travell…" at bounding box center [857, 353] width 470 height 59
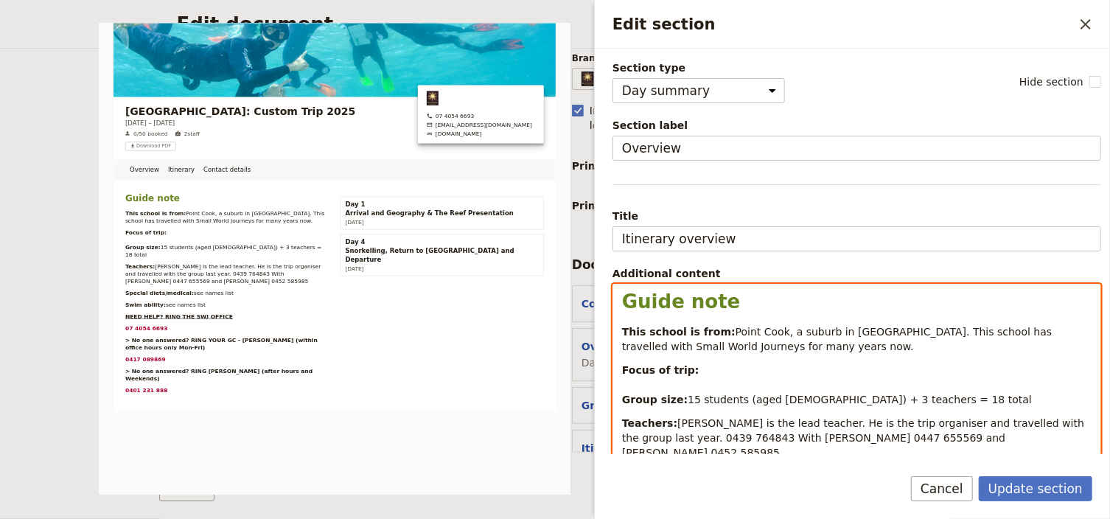
drag, startPoint x: 691, startPoint y: 363, endPoint x: 699, endPoint y: 367, distance: 8.9
click at [692, 364] on p "Focus of trip: Group size: 15 students (aged 12-13) + 3 teachers = 18 total" at bounding box center [857, 385] width 470 height 44
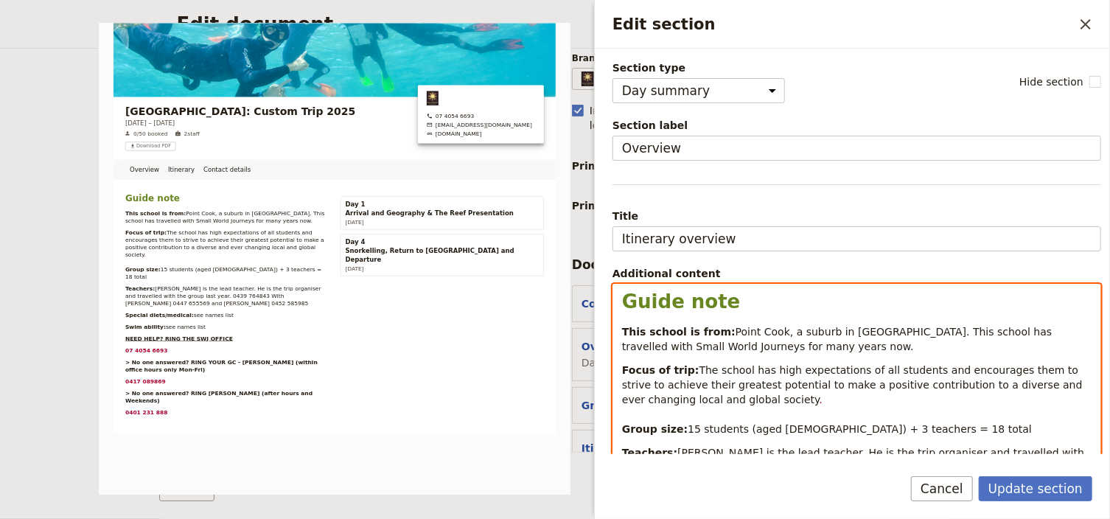
scroll to position [21, 0]
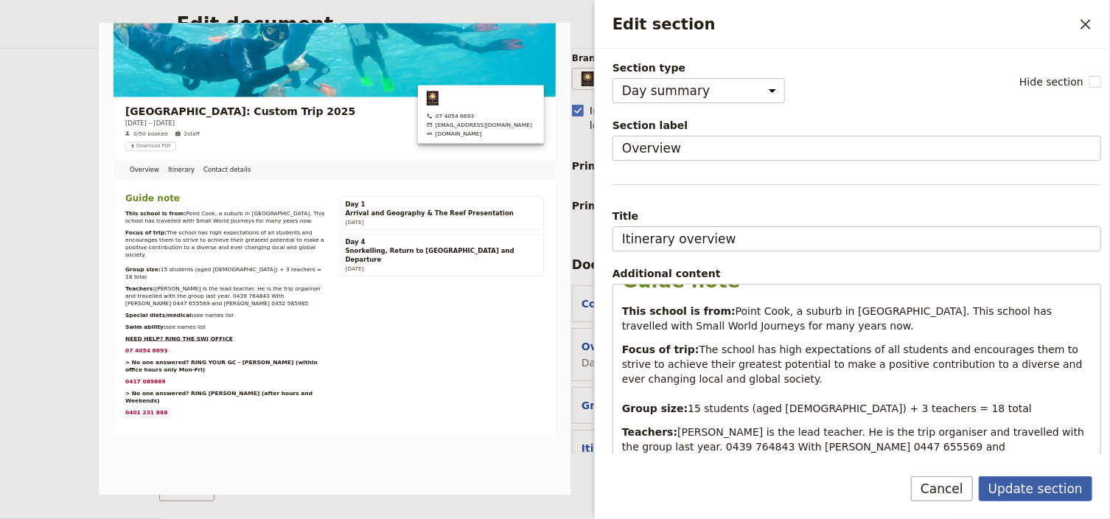
click at [1064, 486] on button "Update section" at bounding box center [1036, 488] width 114 height 25
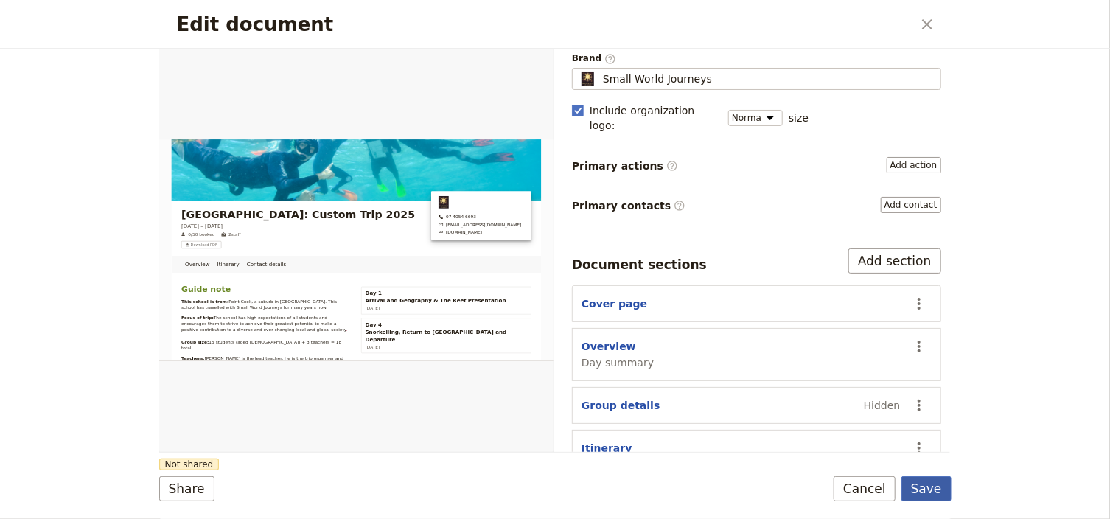
click at [932, 488] on button "Save" at bounding box center [926, 488] width 50 height 25
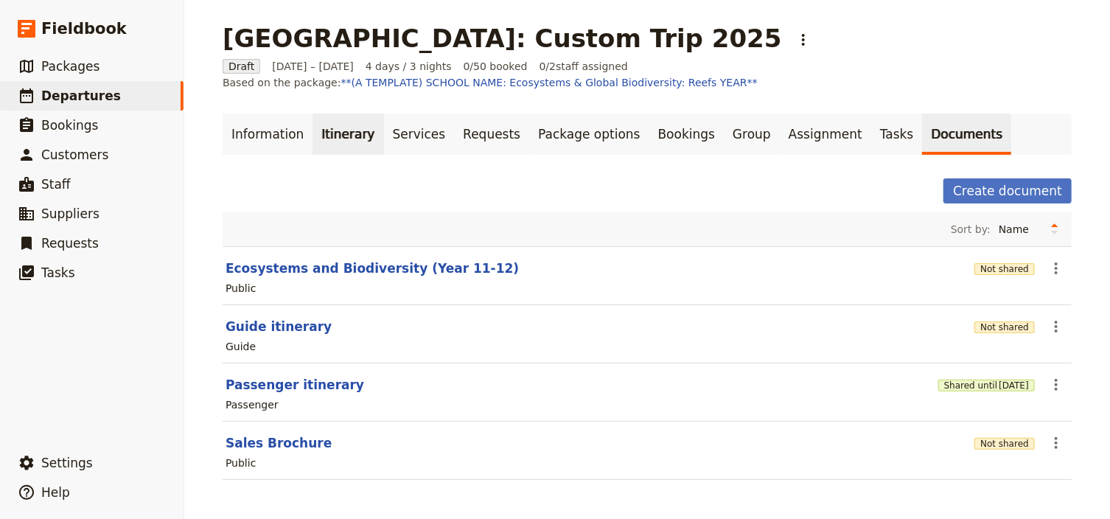
click at [330, 135] on link "Itinerary" at bounding box center [348, 134] width 71 height 41
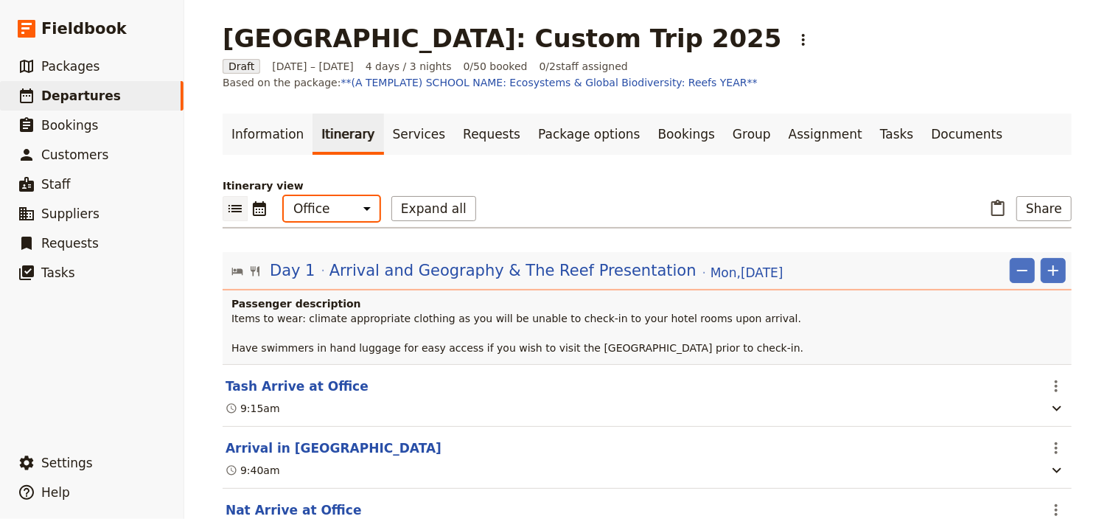
click at [348, 209] on select "Office Guide Passenger Sales" at bounding box center [332, 208] width 96 height 25
select select "STAFF"
click at [284, 196] on select "Office Guide Passenger Sales" at bounding box center [332, 208] width 96 height 25
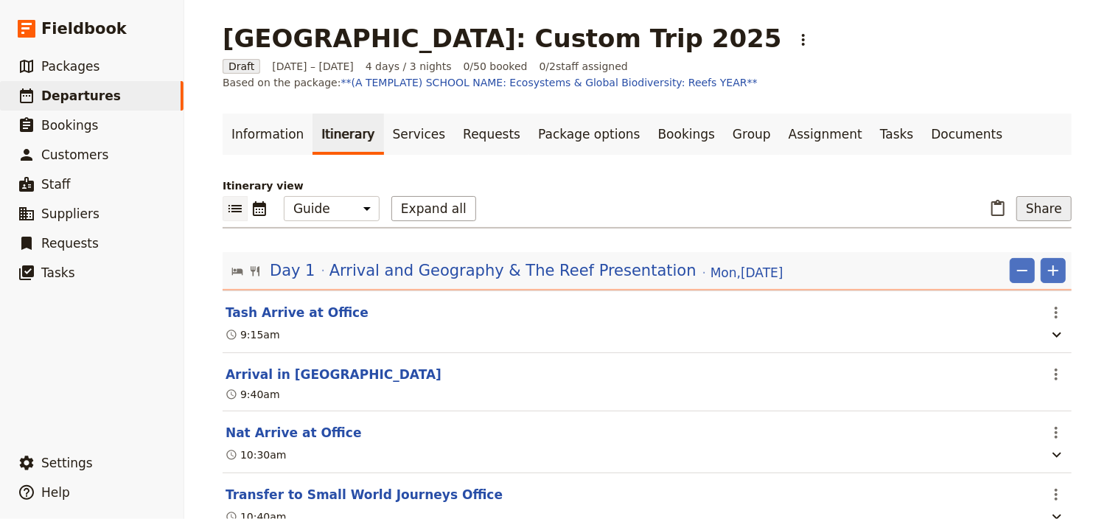
click at [1045, 203] on button "Share" at bounding box center [1043, 208] width 55 height 25
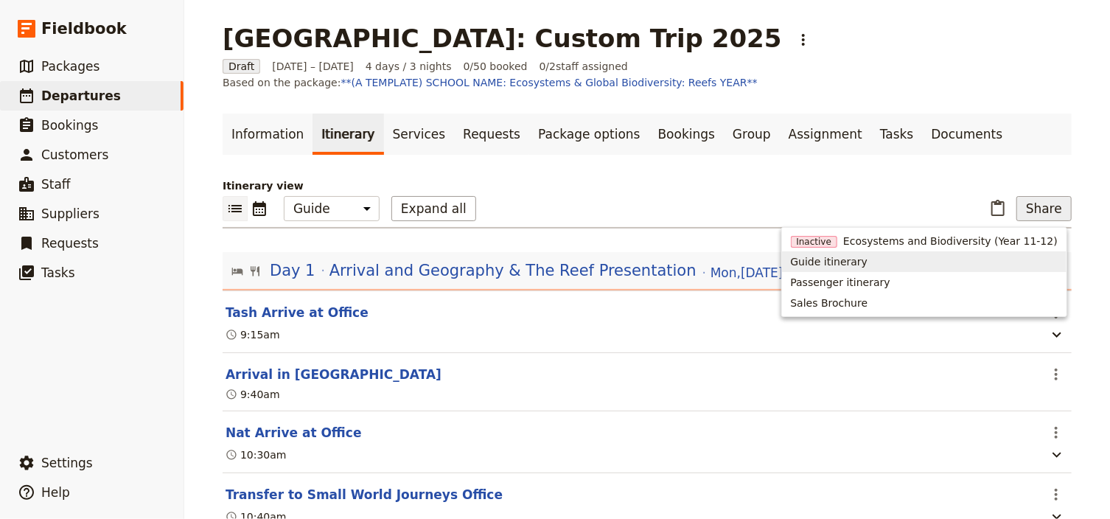
click at [896, 262] on span "Guide itinerary" at bounding box center [924, 261] width 267 height 15
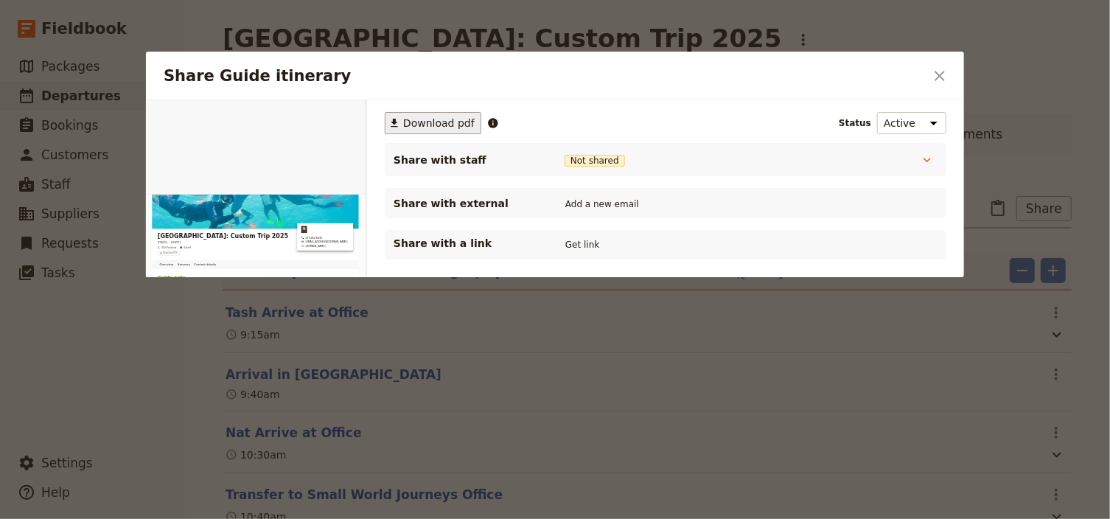
click at [428, 121] on span "Download pdf" at bounding box center [439, 123] width 72 height 15
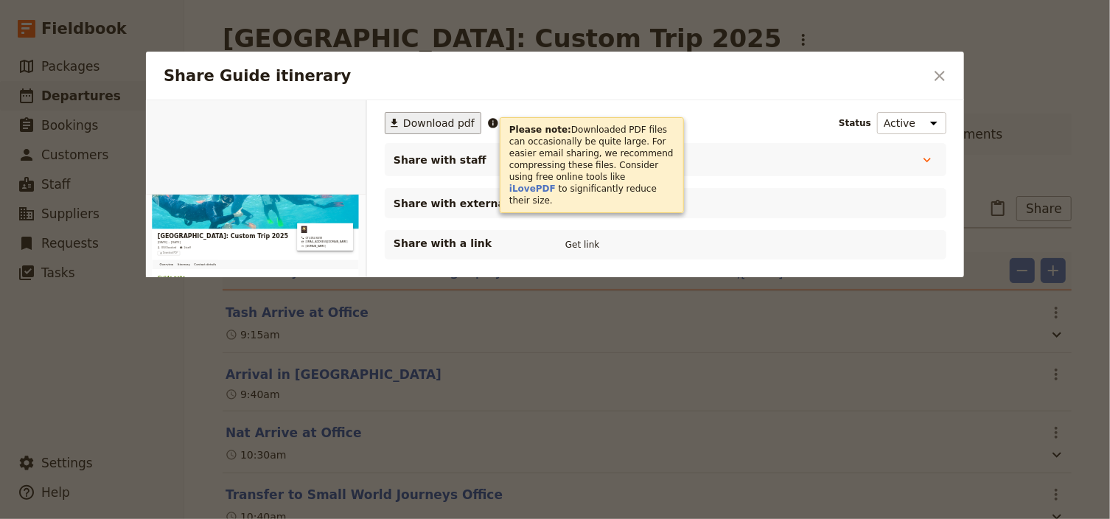
click at [945, 77] on icon "Close dialog" at bounding box center [940, 76] width 18 height 18
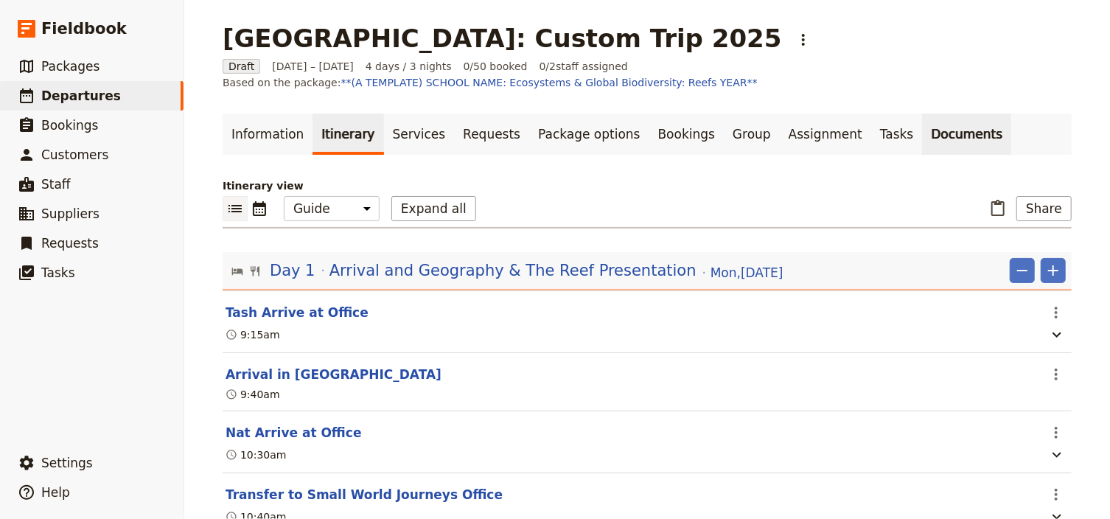
click at [922, 143] on link "Documents" at bounding box center [966, 134] width 89 height 41
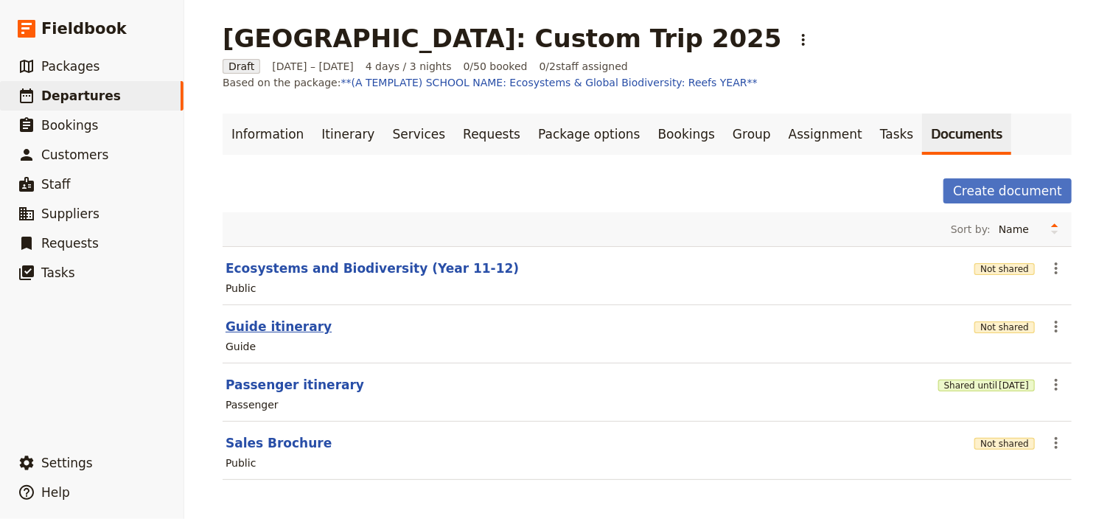
click at [293, 324] on button "Guide itinerary" at bounding box center [279, 327] width 106 height 18
select select "STAFF"
select select "RUN_SHEET"
select select "DEFAULT"
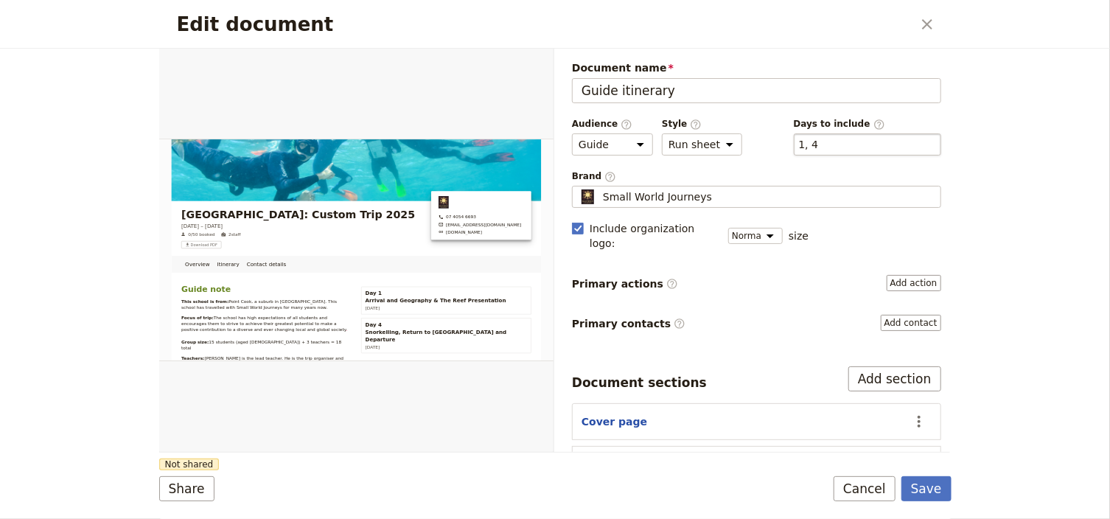
click at [823, 144] on div "​ 1, 4 1, 4" at bounding box center [867, 144] width 147 height 22
click at [819, 144] on button "​ 1, 4" at bounding box center [809, 144] width 20 height 15
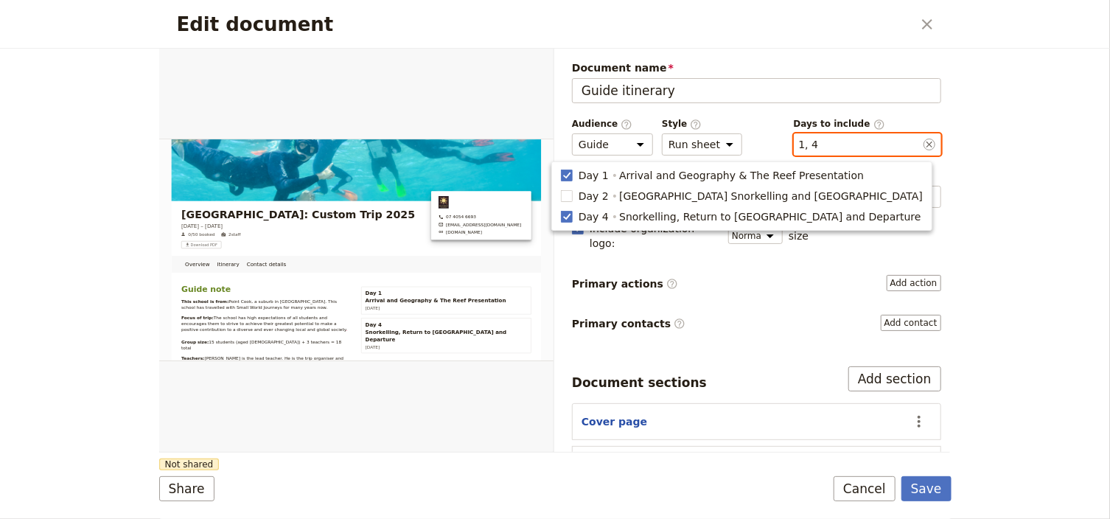
click at [823, 144] on div "​ 1, 4 1, 4" at bounding box center [867, 144] width 147 height 22
click at [819, 144] on button "​ 1, 4" at bounding box center [809, 144] width 20 height 15
click at [813, 144] on div "​ 1, 4 1, 4" at bounding box center [867, 144] width 147 height 22
click at [813, 144] on button "​ 1, 4" at bounding box center [809, 144] width 20 height 15
drag, startPoint x: 614, startPoint y: 196, endPoint x: 611, endPoint y: 222, distance: 26.0
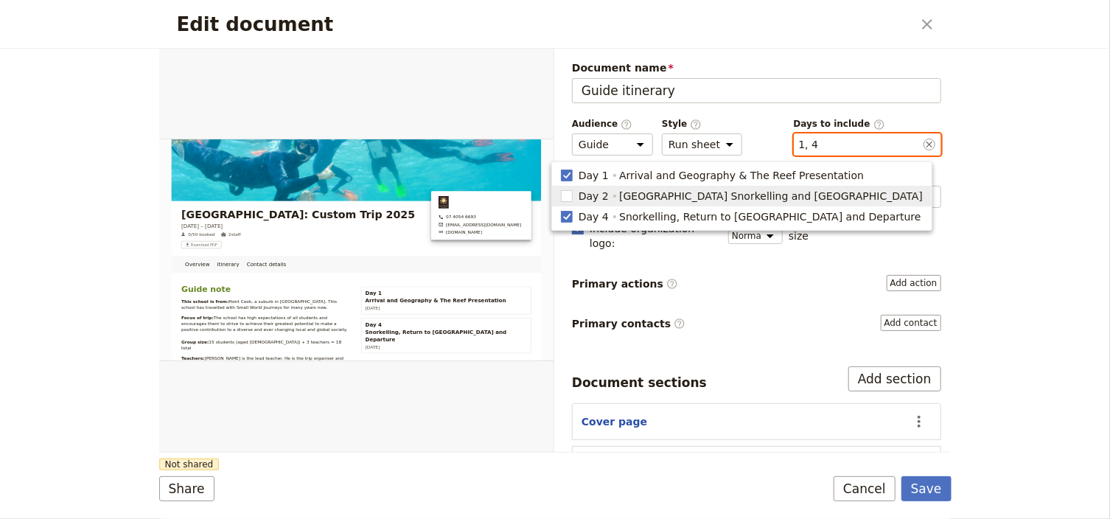
click at [572, 197] on rect "button" at bounding box center [566, 195] width 11 height 11
type input "1, 2, 4"
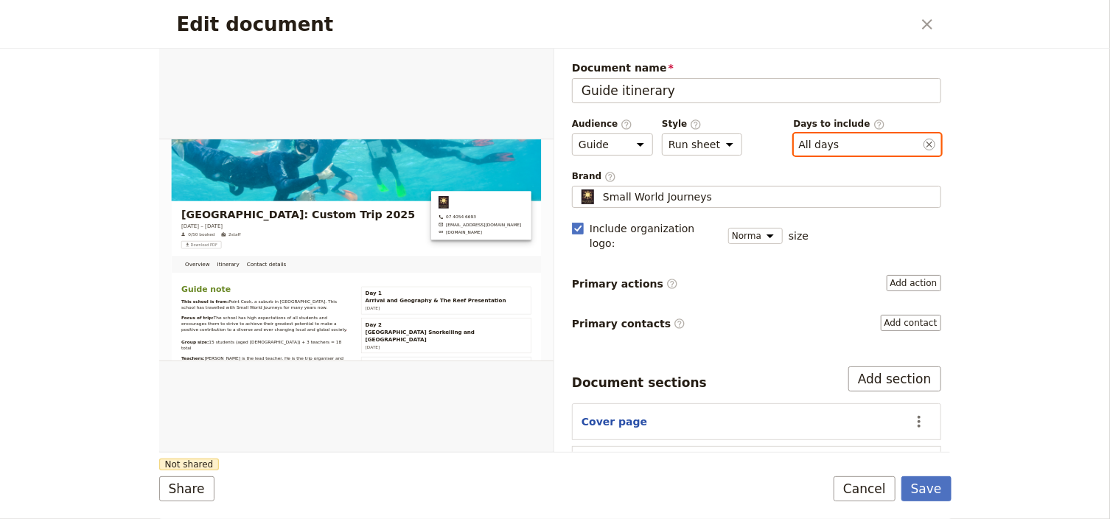
click at [813, 144] on button "​ All days" at bounding box center [819, 144] width 41 height 15
click at [927, 490] on button "Save" at bounding box center [926, 488] width 50 height 25
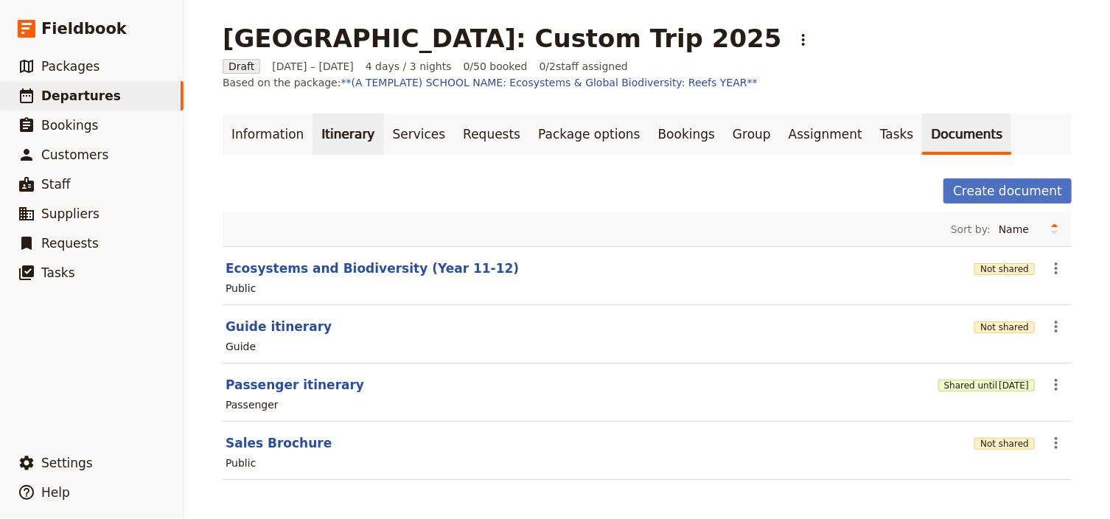
drag, startPoint x: 326, startPoint y: 125, endPoint x: 324, endPoint y: 138, distance: 13.5
click at [326, 125] on link "Itinerary" at bounding box center [348, 134] width 71 height 41
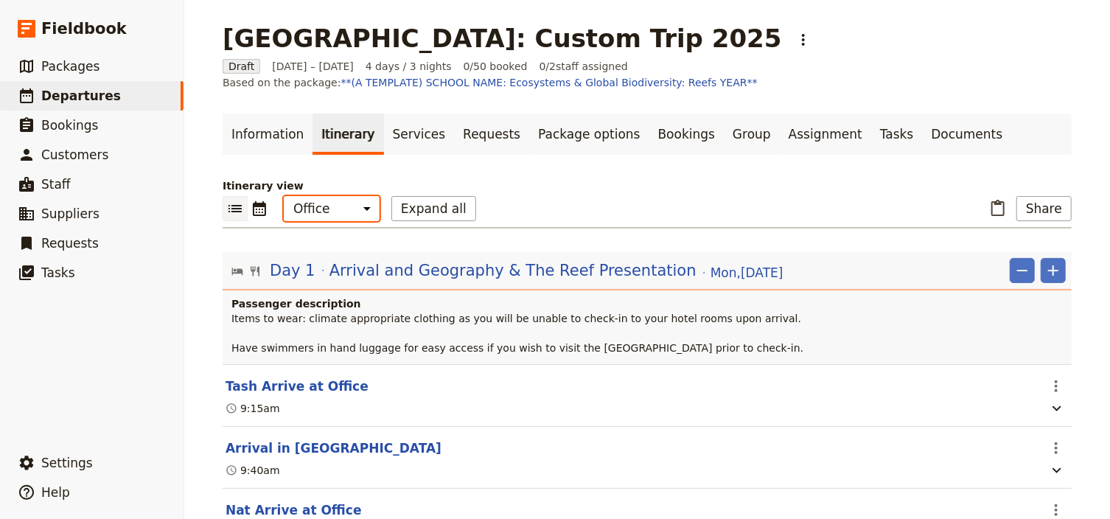
drag, startPoint x: 340, startPoint y: 207, endPoint x: 340, endPoint y: 219, distance: 11.8
click at [340, 207] on select "Office Guide Passenger Sales" at bounding box center [332, 208] width 96 height 25
select select "STAFF"
click at [284, 196] on select "Office Guide Passenger Sales" at bounding box center [332, 208] width 96 height 25
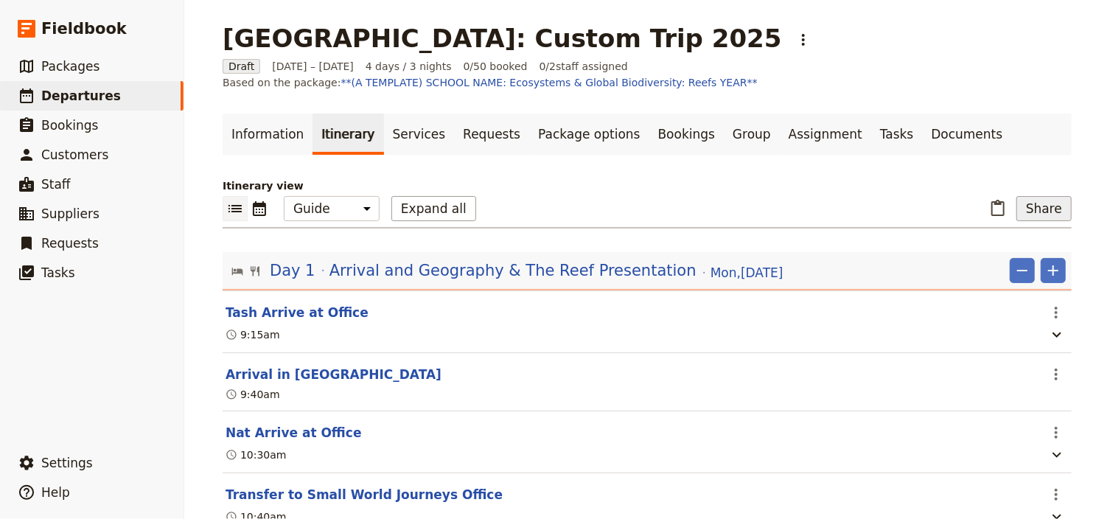
click at [1056, 206] on button "Share" at bounding box center [1043, 208] width 55 height 25
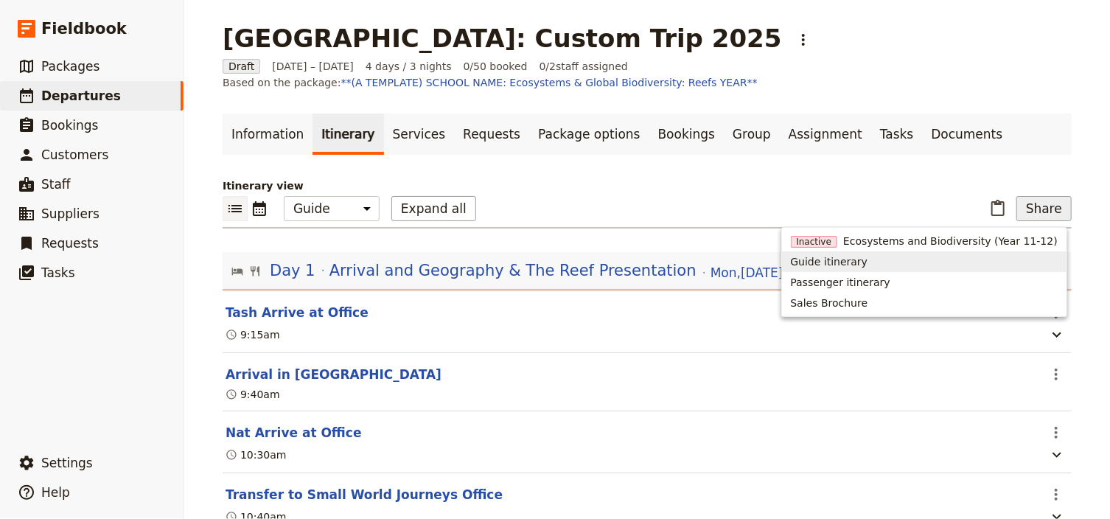
click at [868, 262] on span "Guide itinerary" at bounding box center [829, 261] width 77 height 15
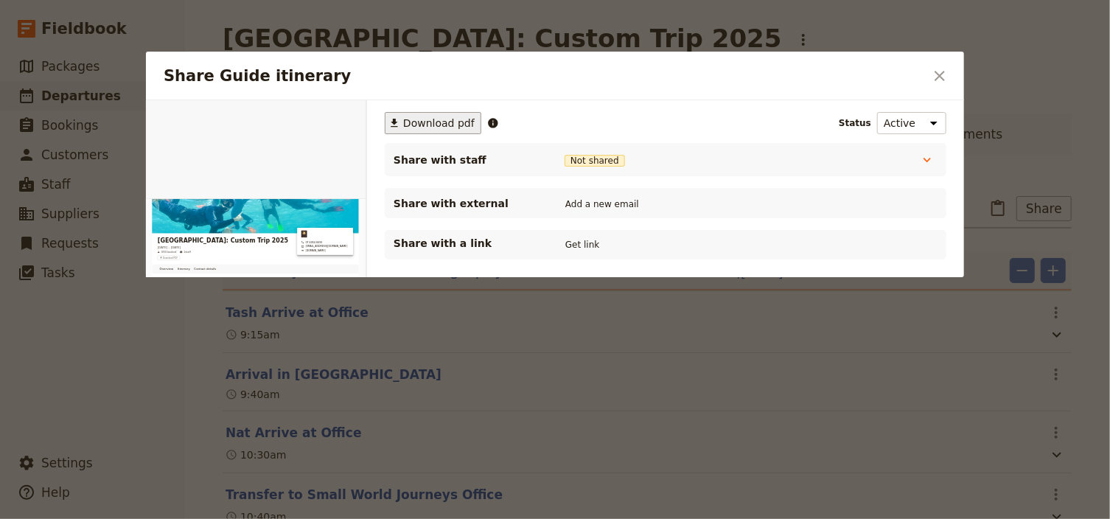
click at [445, 127] on span "Download pdf" at bounding box center [439, 123] width 72 height 15
click at [935, 71] on icon "Close dialog" at bounding box center [940, 76] width 10 height 10
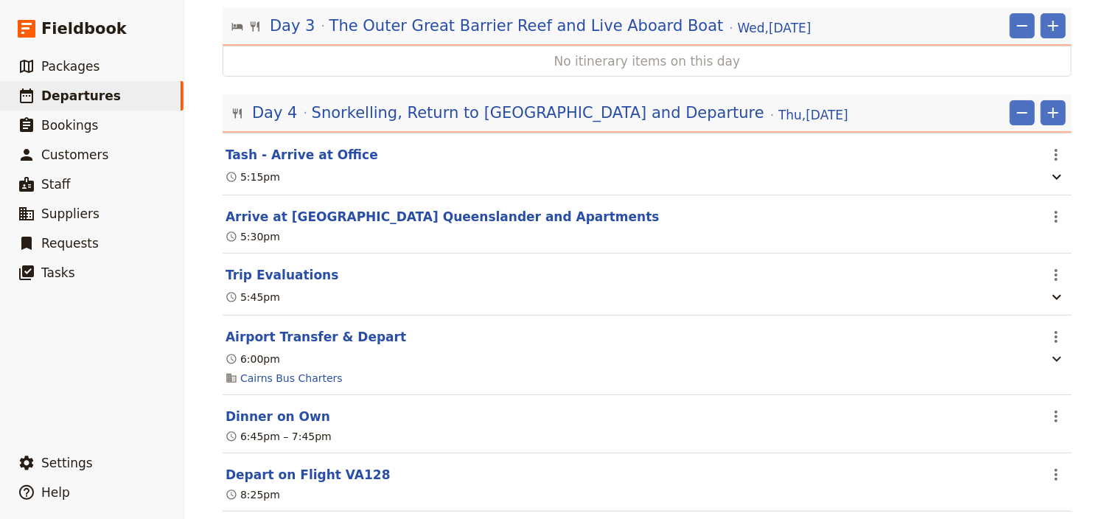
scroll to position [2116, 0]
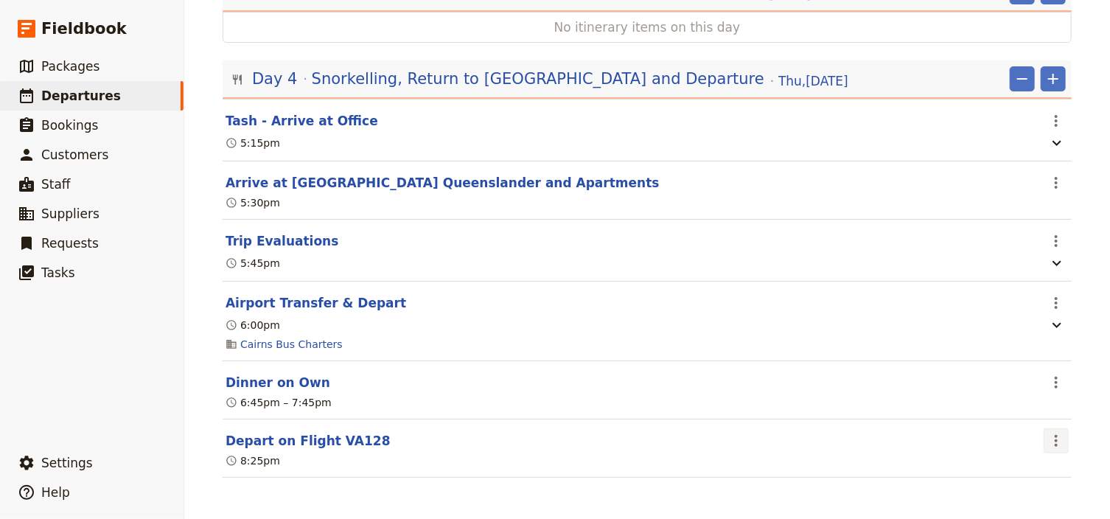
drag, startPoint x: 1056, startPoint y: 442, endPoint x: 1024, endPoint y: 455, distance: 34.8
click at [1056, 442] on icon "Actions" at bounding box center [1056, 441] width 18 height 18
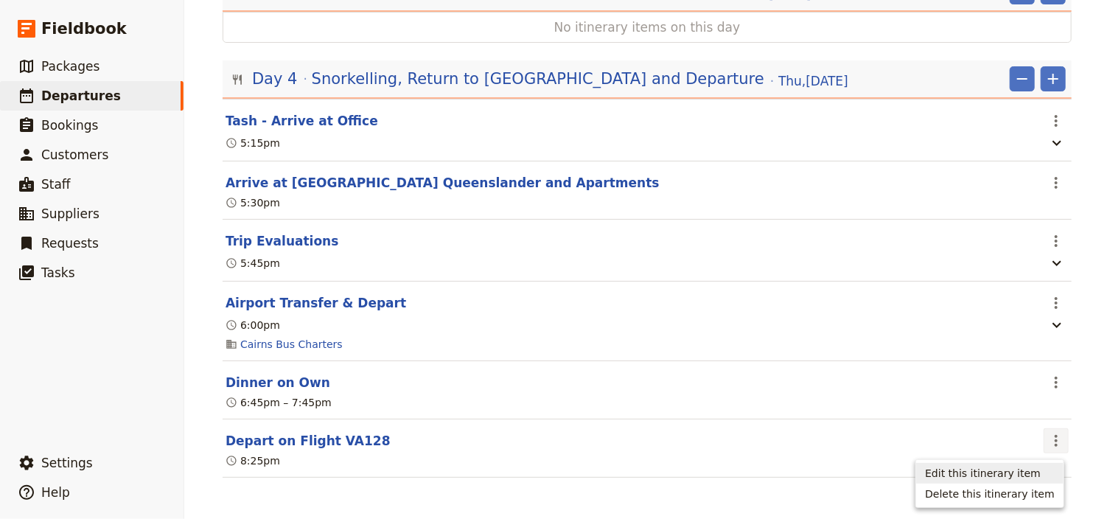
click at [1020, 472] on span "Edit this itinerary item" at bounding box center [983, 473] width 116 height 15
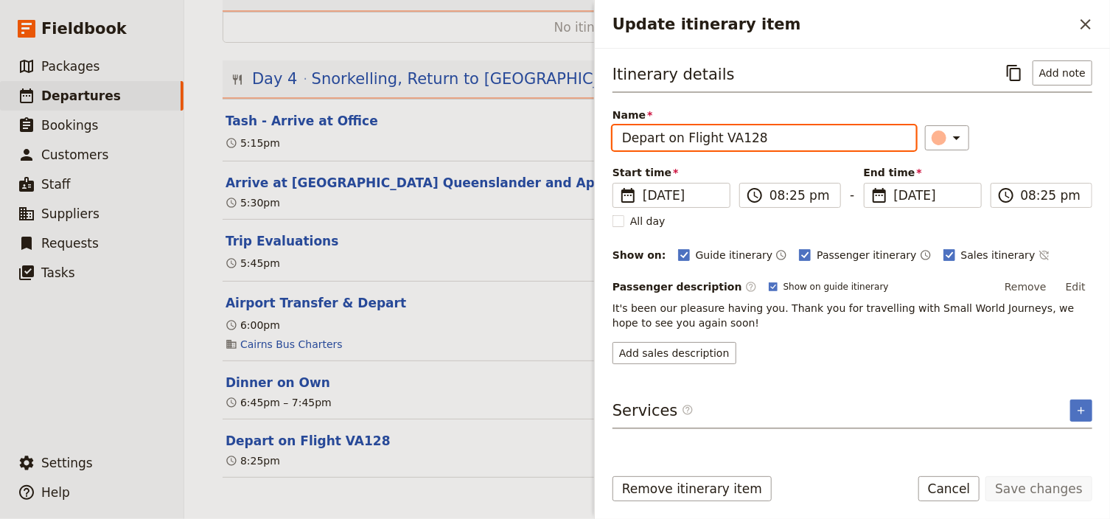
click at [748, 141] on input "Depart on Flight VA128" at bounding box center [765, 137] width 304 height 25
click at [744, 139] on input "Depart on Flight VA128" at bounding box center [765, 137] width 304 height 25
type input "Depart on Flight VA1298"
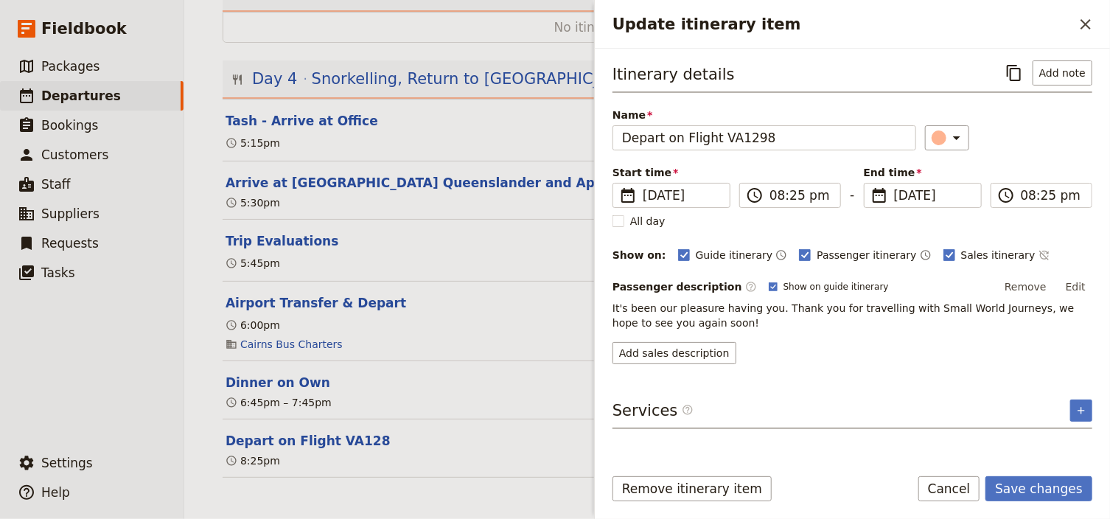
click at [1015, 147] on div "​" at bounding box center [1008, 137] width 167 height 25
click at [1038, 489] on button "Save changes" at bounding box center [1039, 488] width 107 height 25
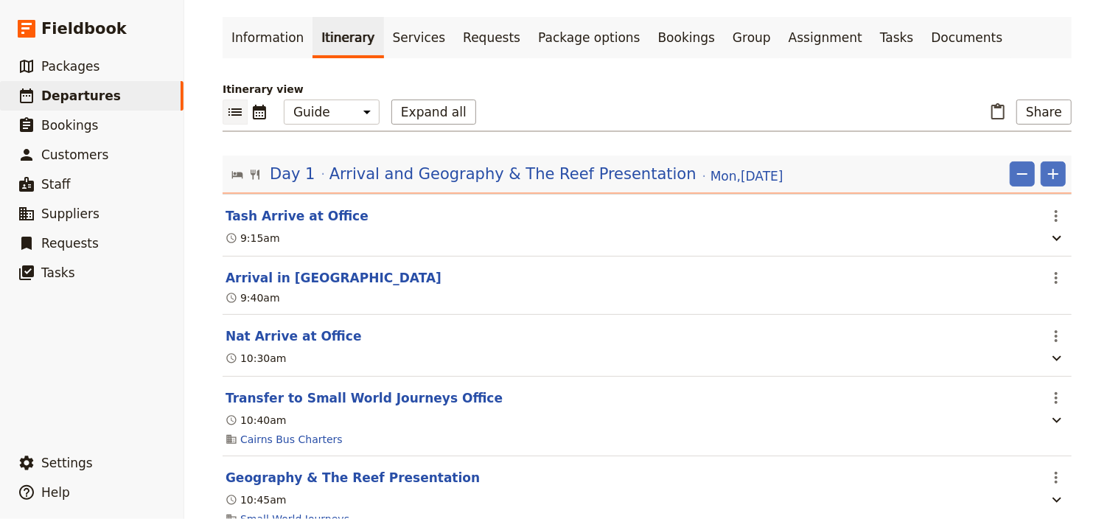
scroll to position [0, 0]
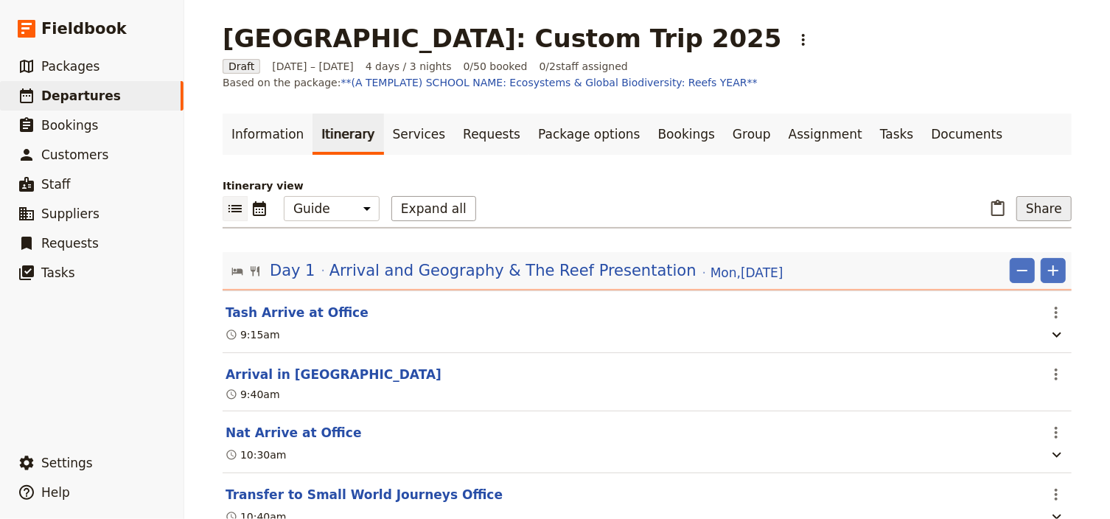
click at [1036, 212] on button "Share" at bounding box center [1043, 208] width 55 height 25
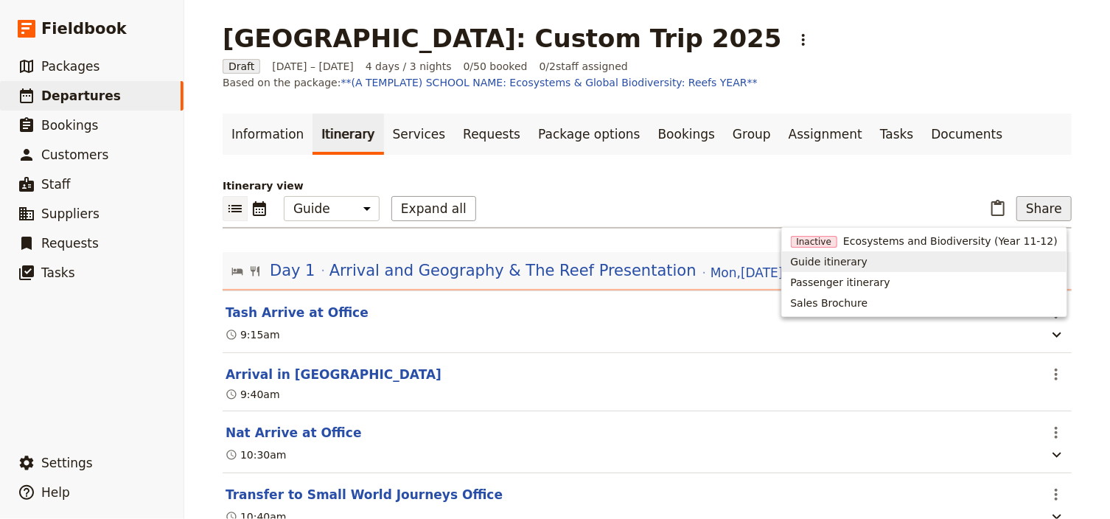
click at [868, 257] on span "Guide itinerary" at bounding box center [829, 261] width 77 height 15
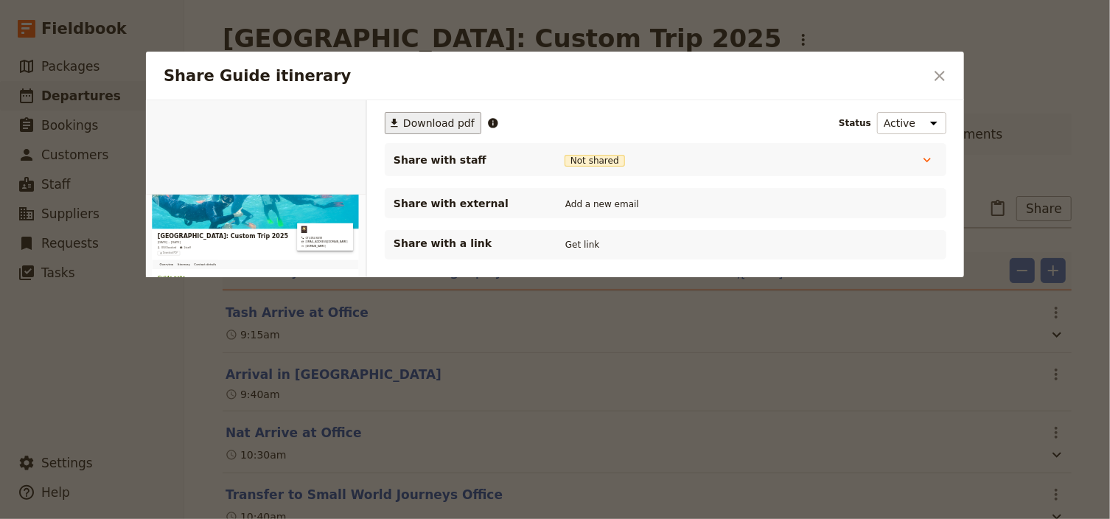
click at [439, 121] on span "Download pdf" at bounding box center [439, 123] width 72 height 15
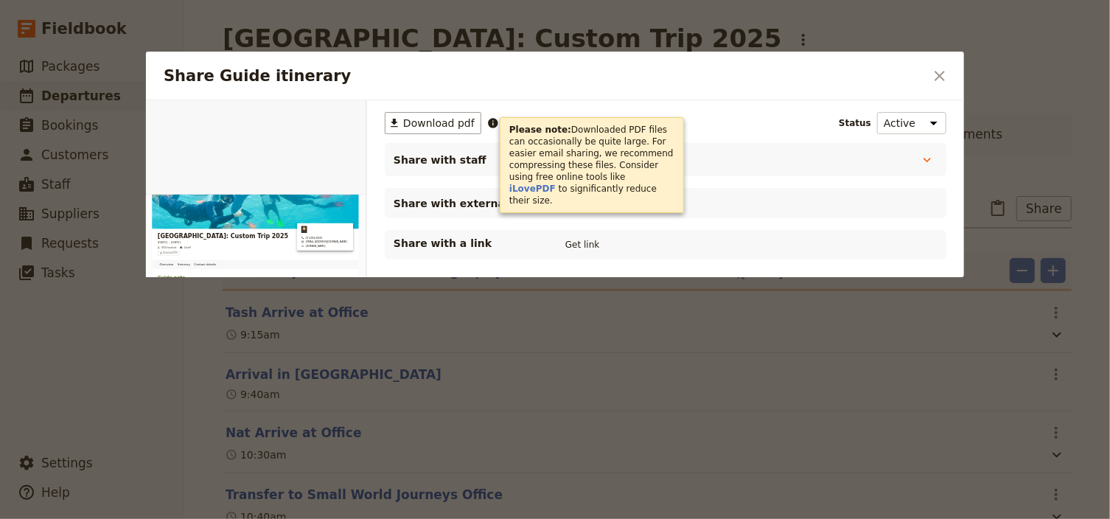
drag, startPoint x: 938, startPoint y: 77, endPoint x: 649, endPoint y: 129, distance: 292.8
click at [935, 77] on icon "Close dialog" at bounding box center [940, 76] width 18 height 18
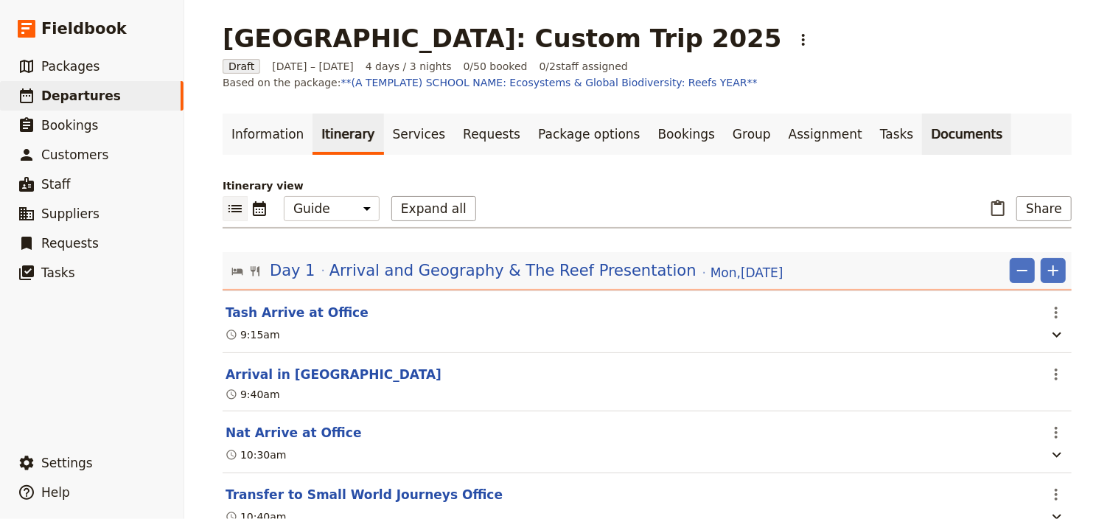
click at [922, 136] on link "Documents" at bounding box center [966, 134] width 89 height 41
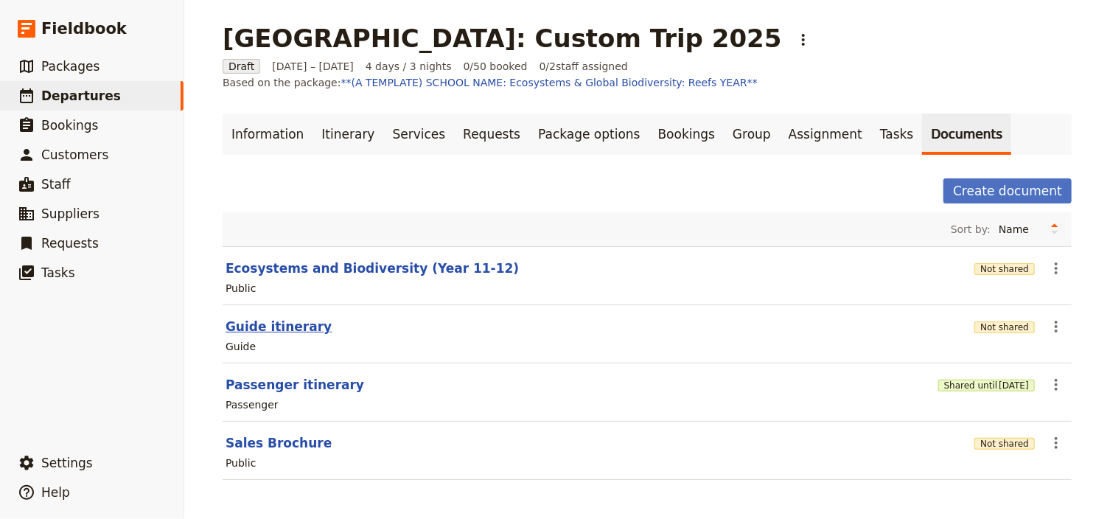
click at [289, 330] on button "Guide itinerary" at bounding box center [279, 327] width 106 height 18
select select "STAFF"
select select "RUN_SHEET"
select select "DEFAULT"
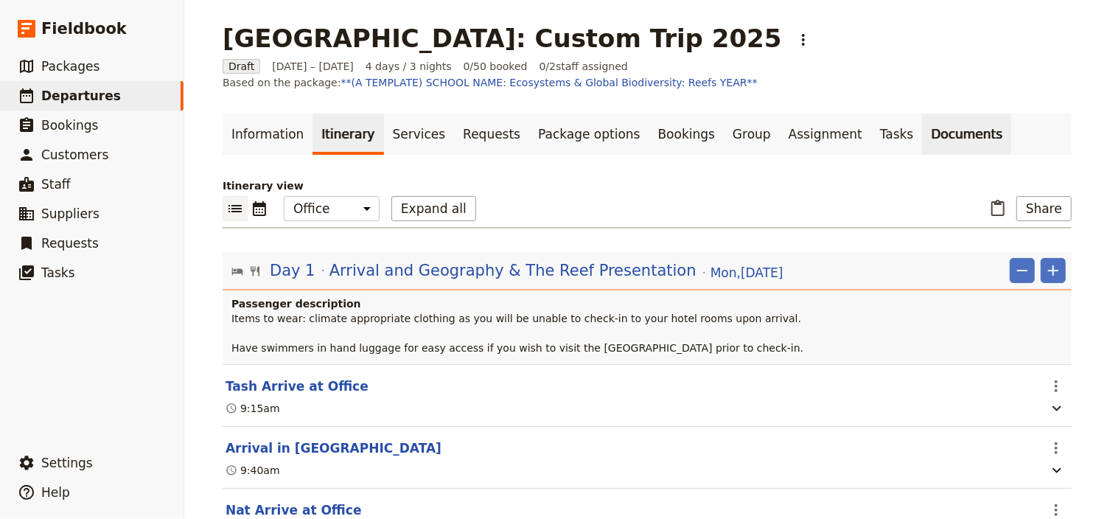
click at [922, 139] on link "Documents" at bounding box center [966, 134] width 89 height 41
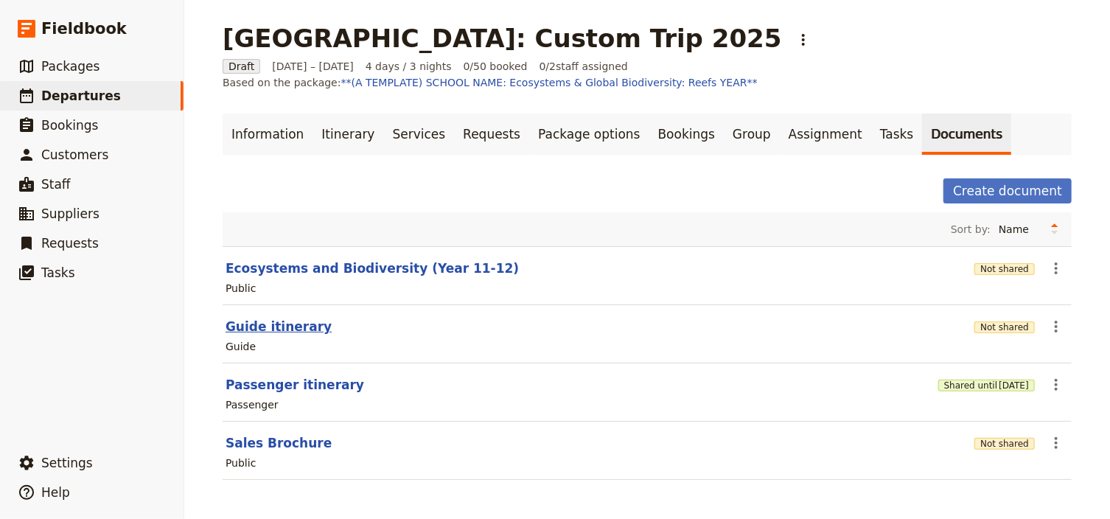
click at [263, 327] on button "Guide itinerary" at bounding box center [279, 327] width 106 height 18
select select "STAFF"
select select "RUN_SHEET"
select select "DEFAULT"
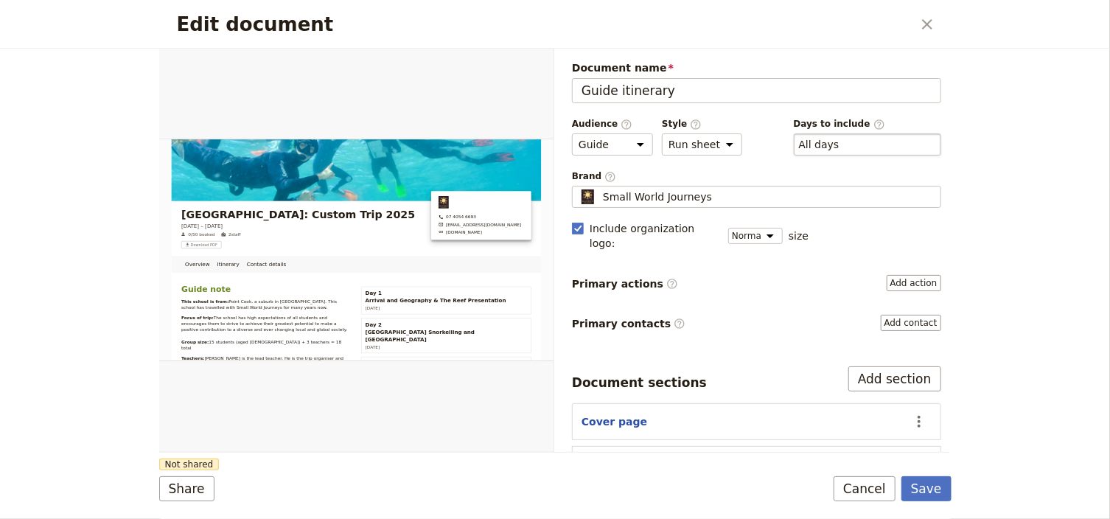
click at [845, 139] on div "​ All days 1, 2, 4" at bounding box center [867, 144] width 147 height 22
click at [840, 139] on button "​ All days" at bounding box center [819, 144] width 41 height 15
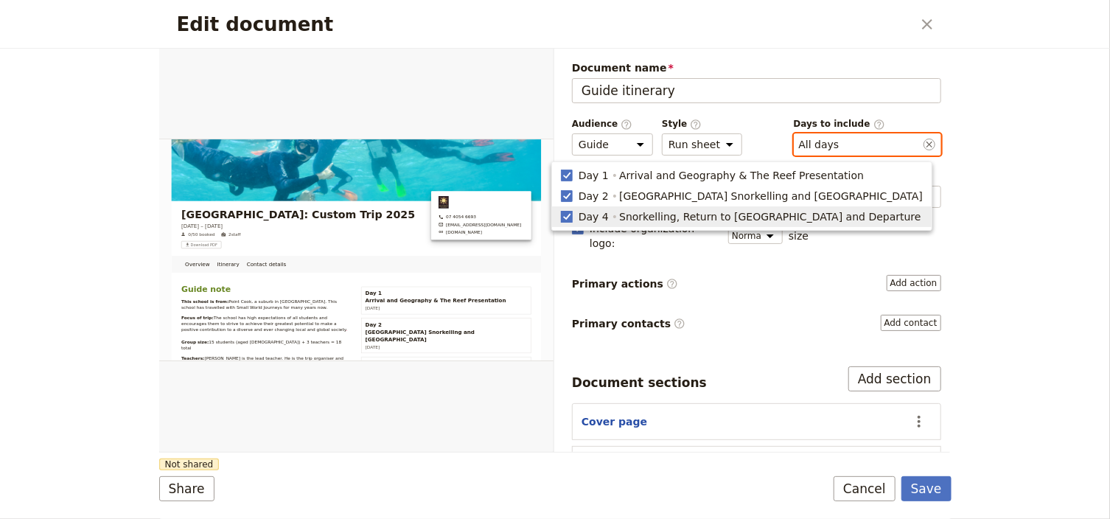
click at [571, 216] on polygon "button" at bounding box center [566, 216] width 7 height 8
type input "1, 2"
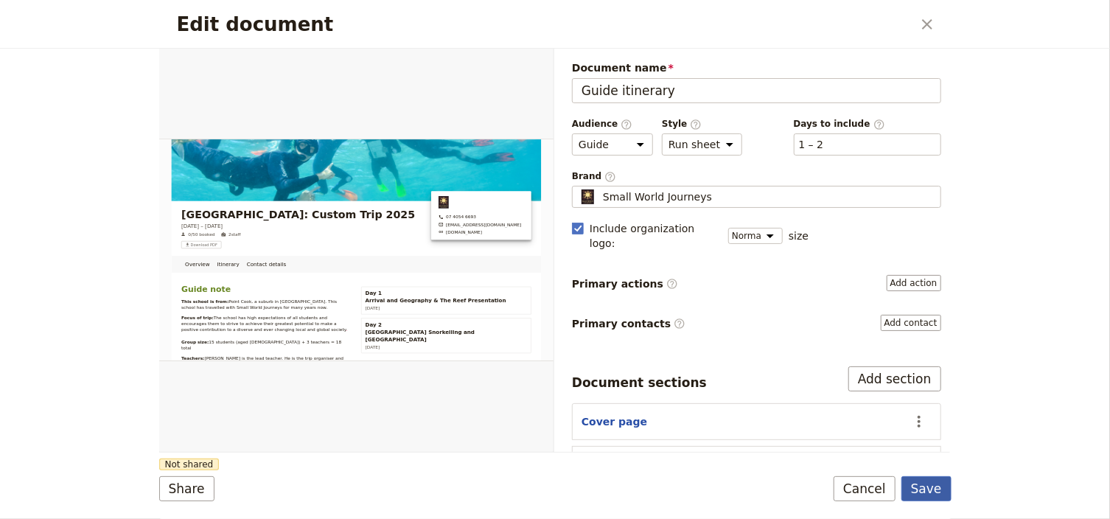
click at [926, 490] on button "Save" at bounding box center [926, 488] width 50 height 25
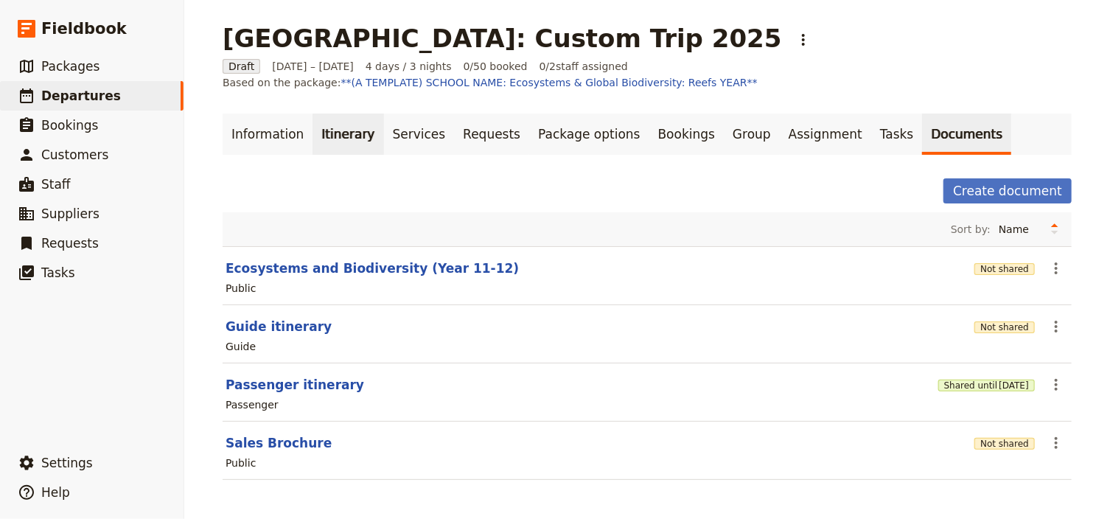
click at [340, 136] on link "Itinerary" at bounding box center [348, 134] width 71 height 41
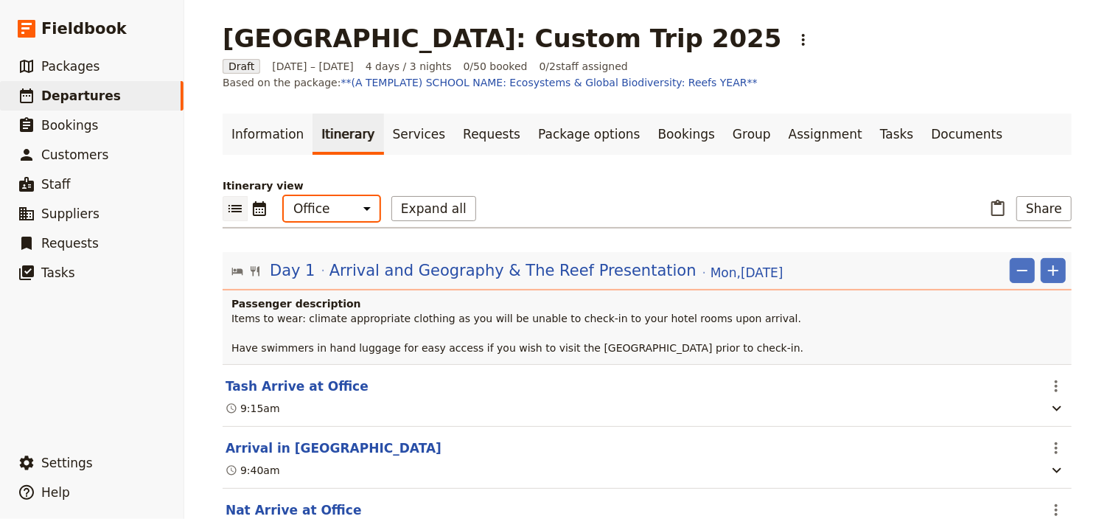
click at [340, 209] on select "Office Guide Passenger Sales" at bounding box center [332, 208] width 96 height 25
select select "STAFF"
click at [284, 196] on select "Office Guide Passenger Sales" at bounding box center [332, 208] width 96 height 25
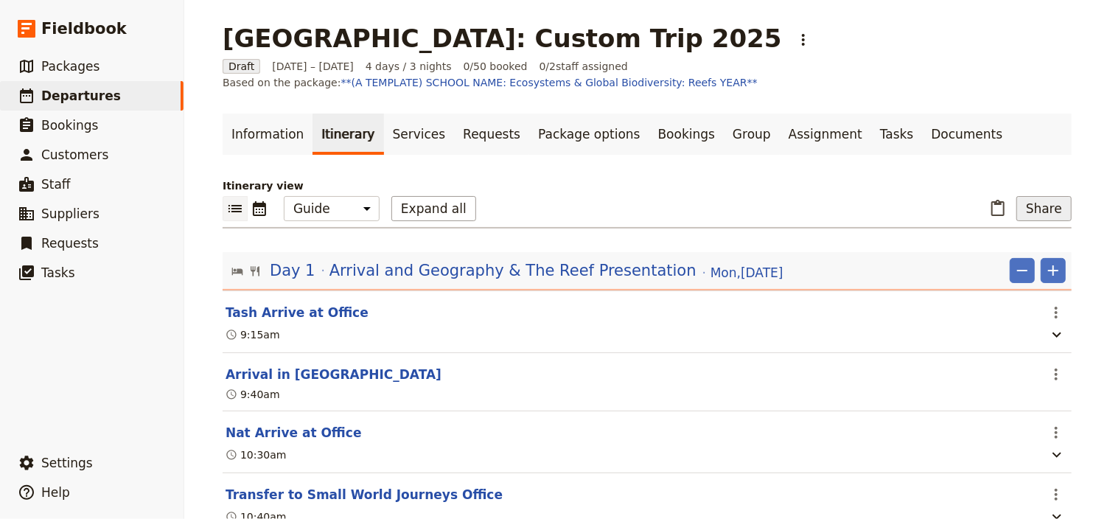
click at [1047, 211] on button "Share" at bounding box center [1043, 208] width 55 height 25
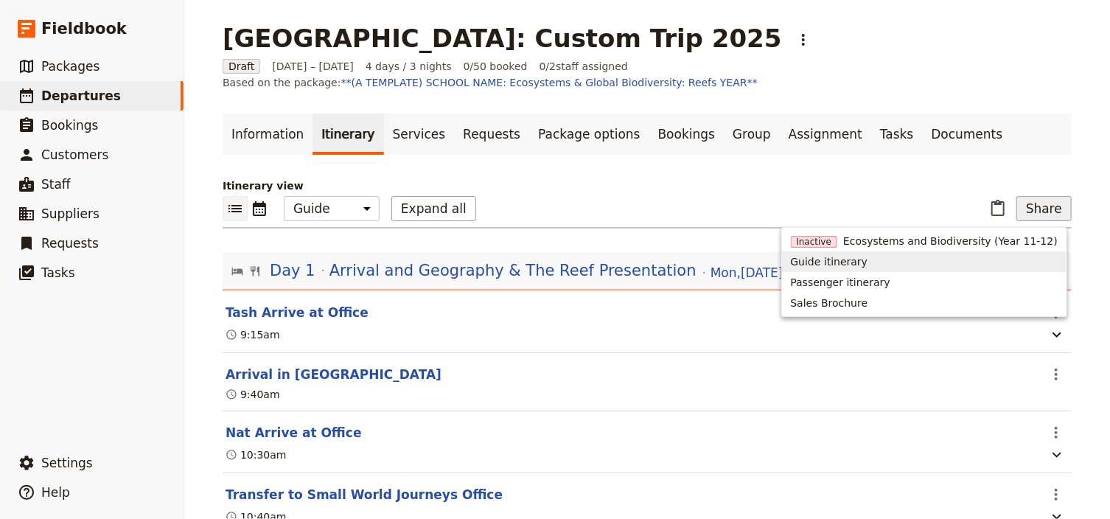
click at [868, 262] on span "Guide itinerary" at bounding box center [829, 261] width 77 height 15
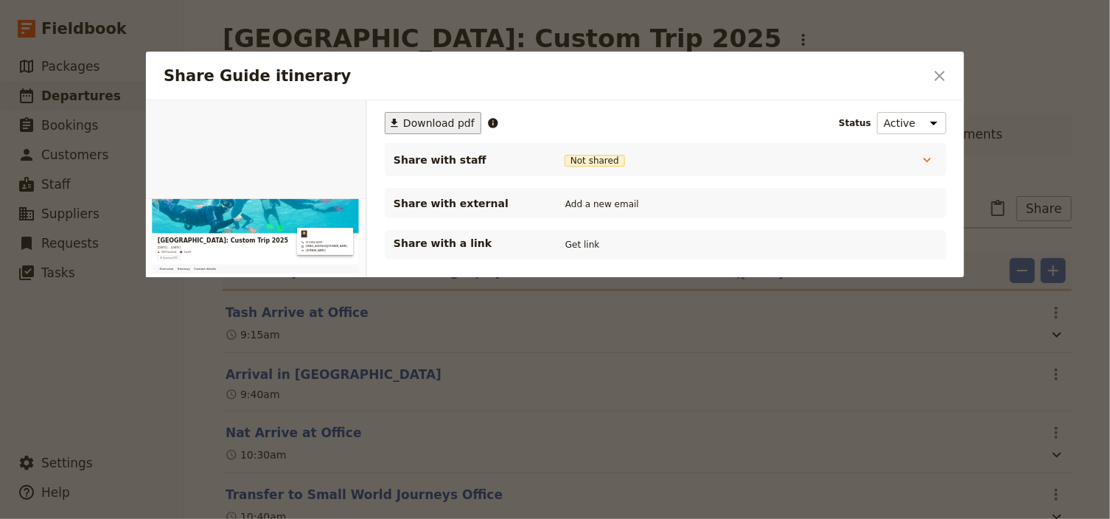
click at [446, 124] on span "Download pdf" at bounding box center [439, 123] width 72 height 15
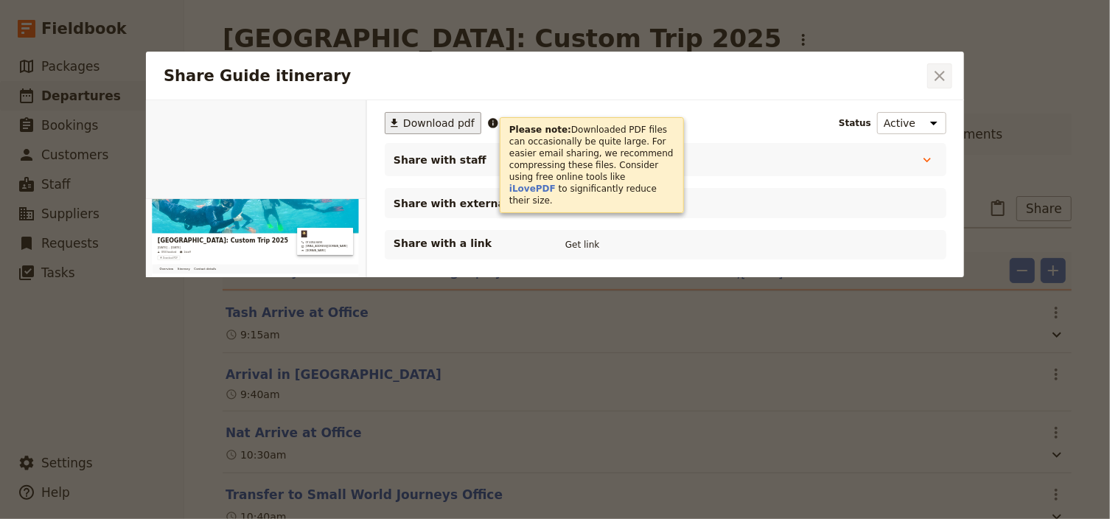
click at [938, 77] on icon "Close dialog" at bounding box center [940, 76] width 10 height 10
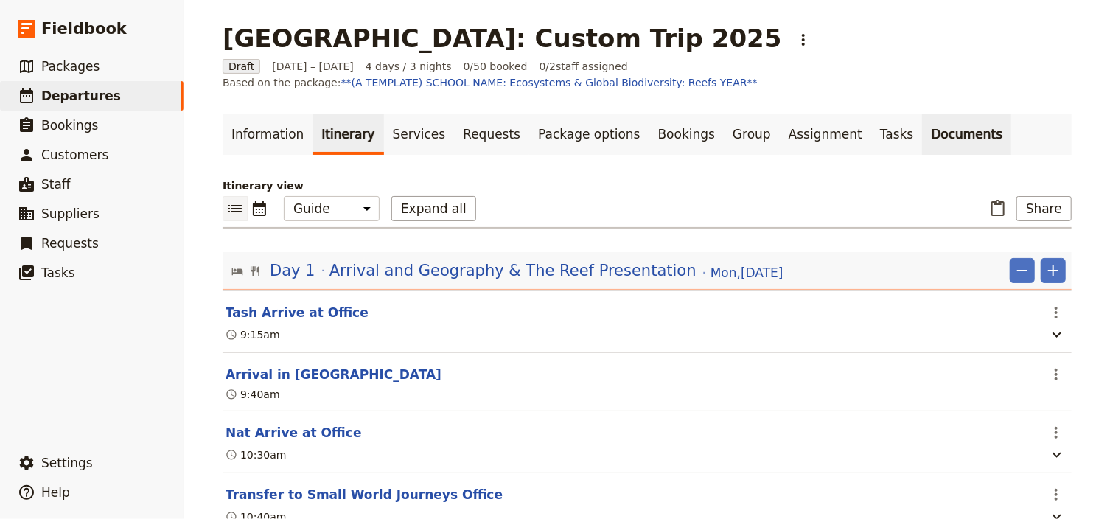
click at [922, 133] on link "Documents" at bounding box center [966, 134] width 89 height 41
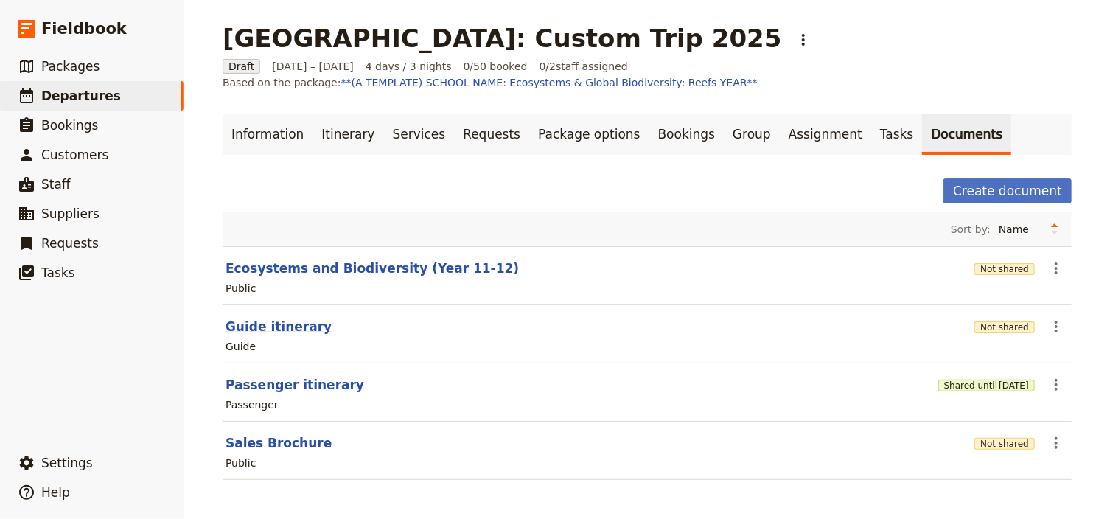
click at [295, 326] on button "Guide itinerary" at bounding box center [279, 327] width 106 height 18
select select "STAFF"
select select "RUN_SHEET"
select select "DEFAULT"
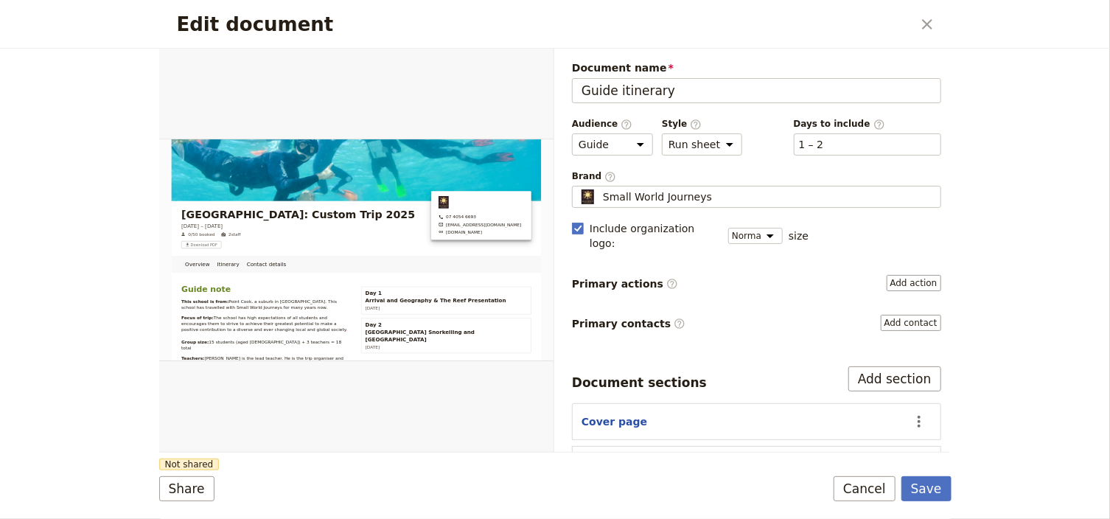
click at [831, 130] on div "Days to include ​ ​ 1 – 2 1, 2" at bounding box center [867, 137] width 147 height 38
click at [815, 141] on div "​ 1 – 2 1, 2" at bounding box center [867, 144] width 147 height 22
click at [815, 141] on button "​ 1 – 2" at bounding box center [811, 144] width 25 height 15
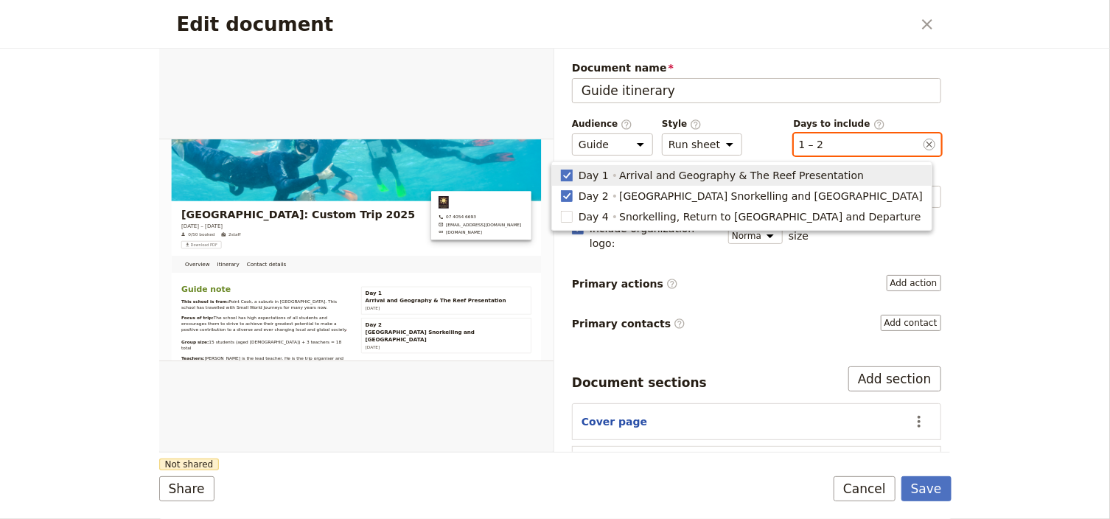
click at [572, 178] on rect "button" at bounding box center [566, 175] width 11 height 11
type input "2"
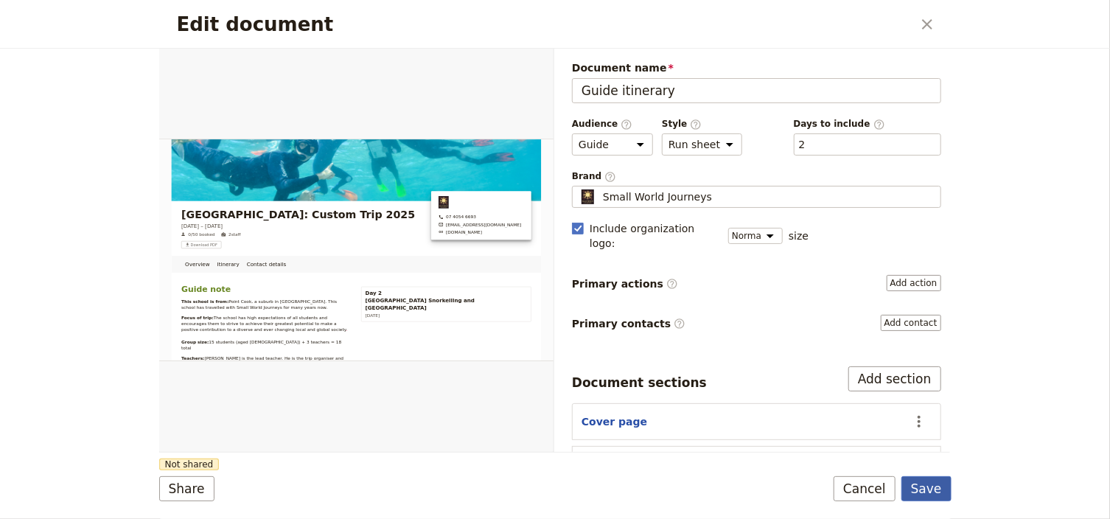
click at [924, 495] on button "Save" at bounding box center [926, 488] width 50 height 25
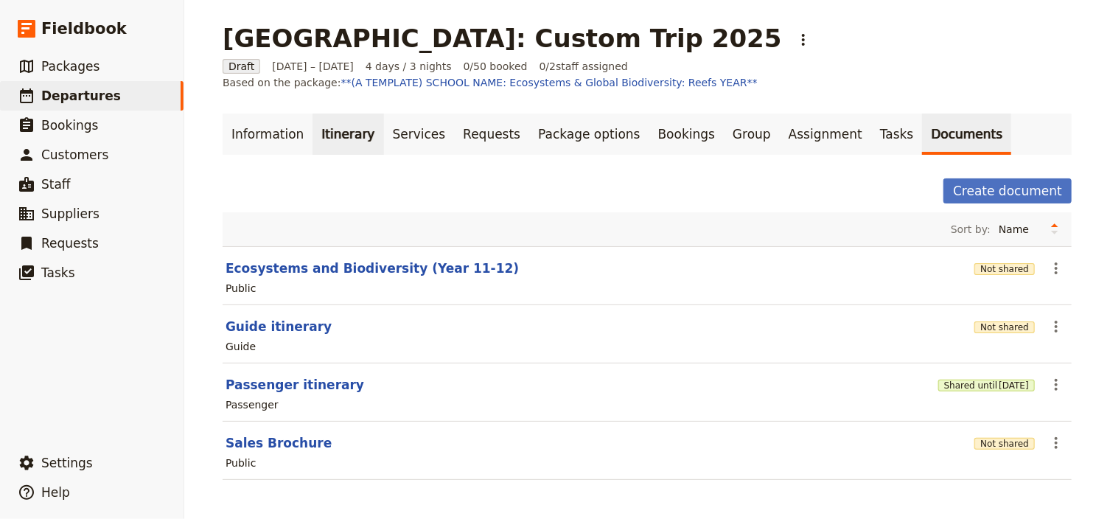
click at [315, 136] on link "Itinerary" at bounding box center [348, 134] width 71 height 41
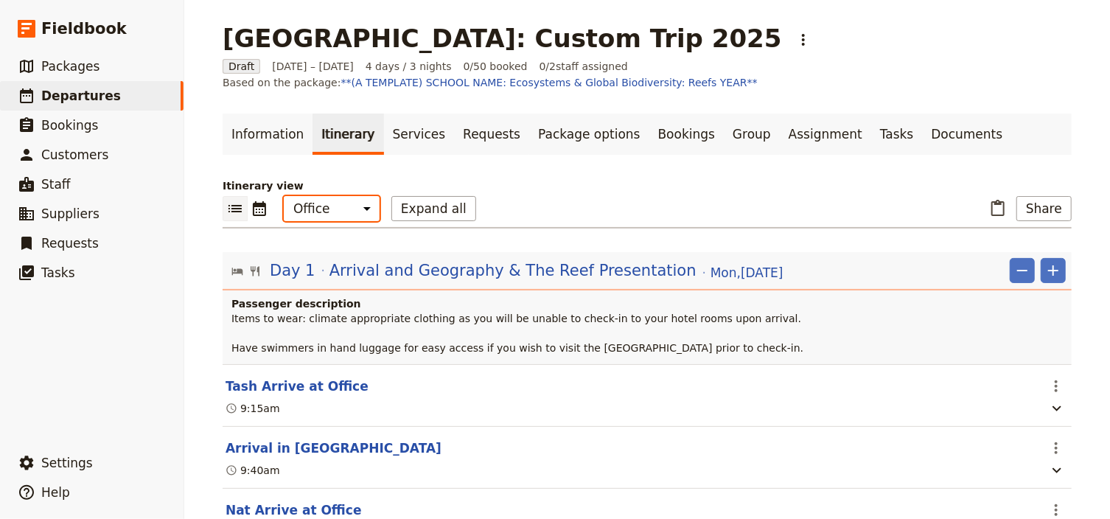
drag, startPoint x: 315, startPoint y: 207, endPoint x: 321, endPoint y: 220, distance: 13.8
click at [315, 207] on select "Office Guide Passenger Sales" at bounding box center [332, 208] width 96 height 25
click at [284, 196] on select "Office Guide Passenger Sales" at bounding box center [332, 208] width 96 height 25
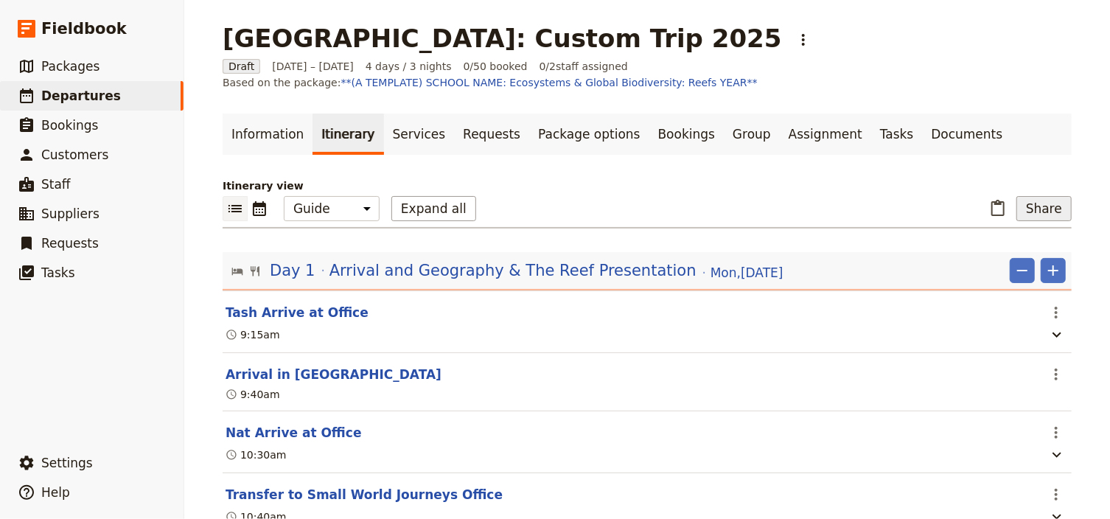
click at [1041, 215] on button "Share" at bounding box center [1043, 208] width 55 height 25
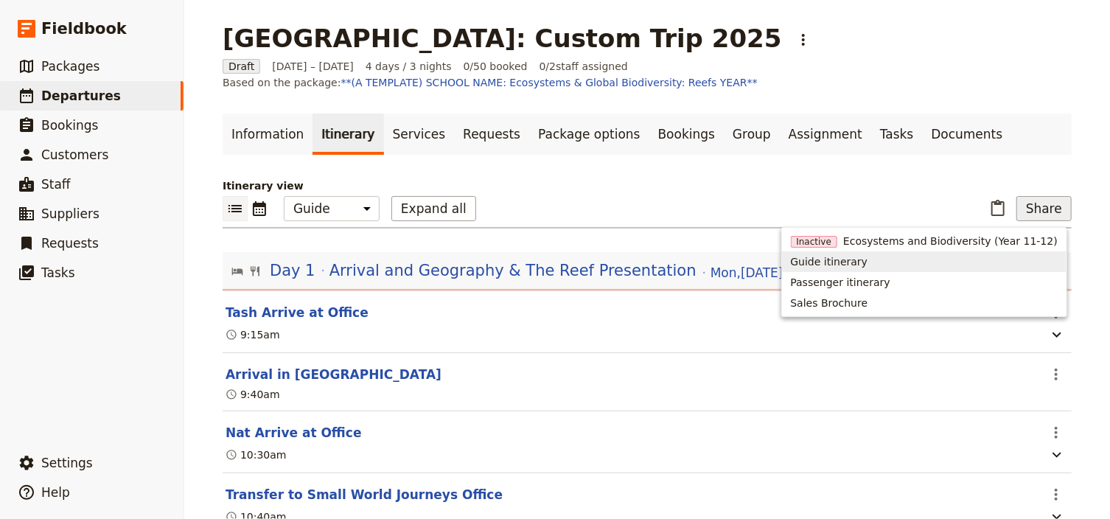
click at [849, 258] on span "Guide itinerary" at bounding box center [829, 261] width 77 height 15
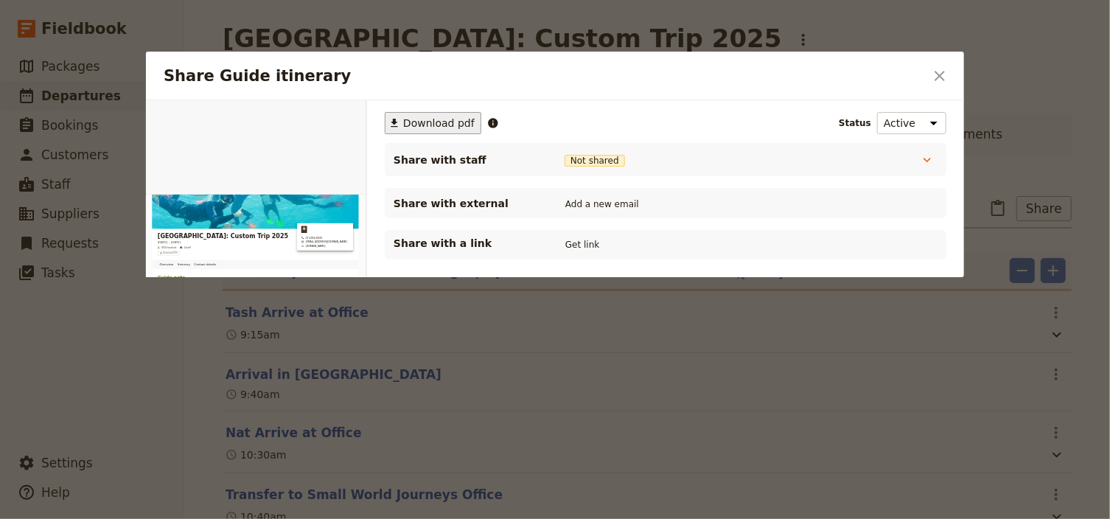
click at [430, 120] on span "Download pdf" at bounding box center [439, 123] width 72 height 15
click at [943, 76] on icon "Close dialog" at bounding box center [940, 76] width 18 height 18
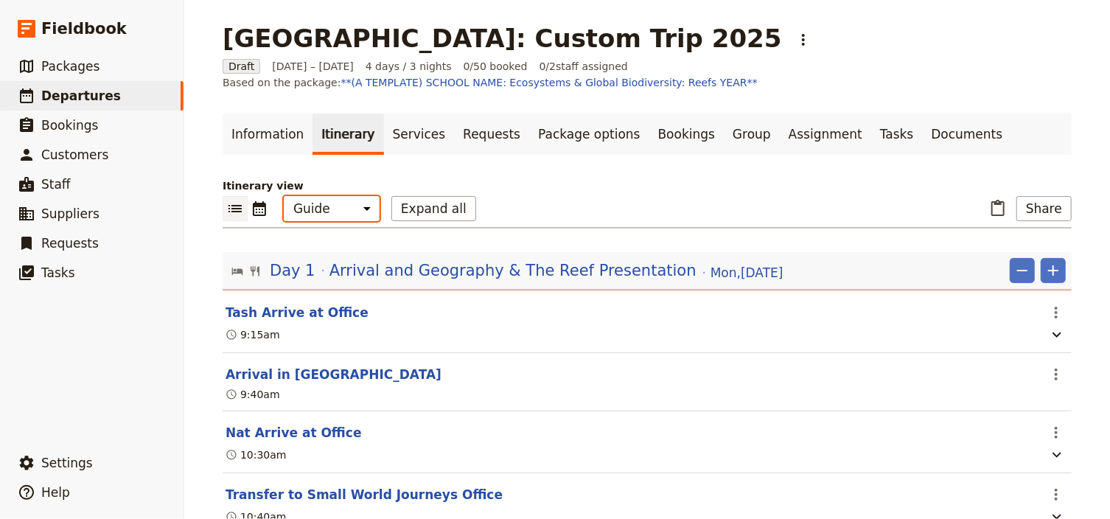
click at [334, 212] on select "Office Guide Passenger Sales" at bounding box center [332, 208] width 96 height 25
select select "PASSENGER"
click at [284, 196] on select "Office Guide Passenger Sales" at bounding box center [332, 208] width 96 height 25
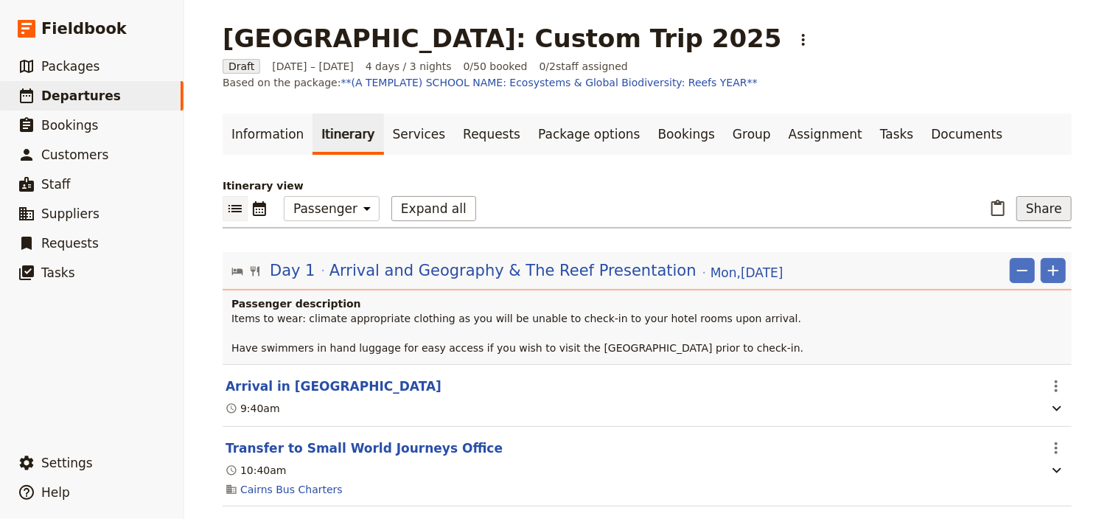
click at [1054, 206] on button "Share" at bounding box center [1043, 208] width 55 height 25
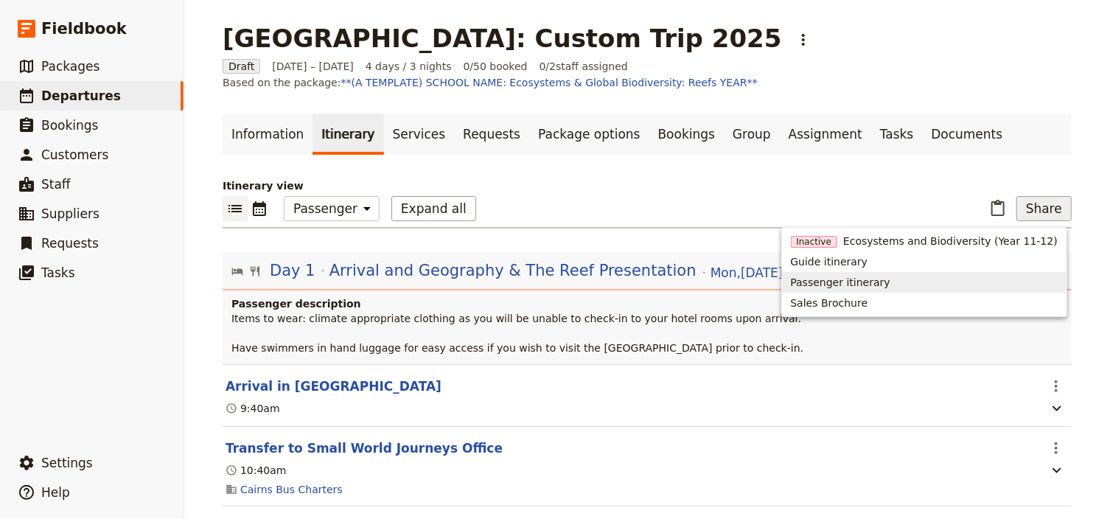
click at [890, 285] on span "Passenger itinerary" at bounding box center [841, 282] width 100 height 15
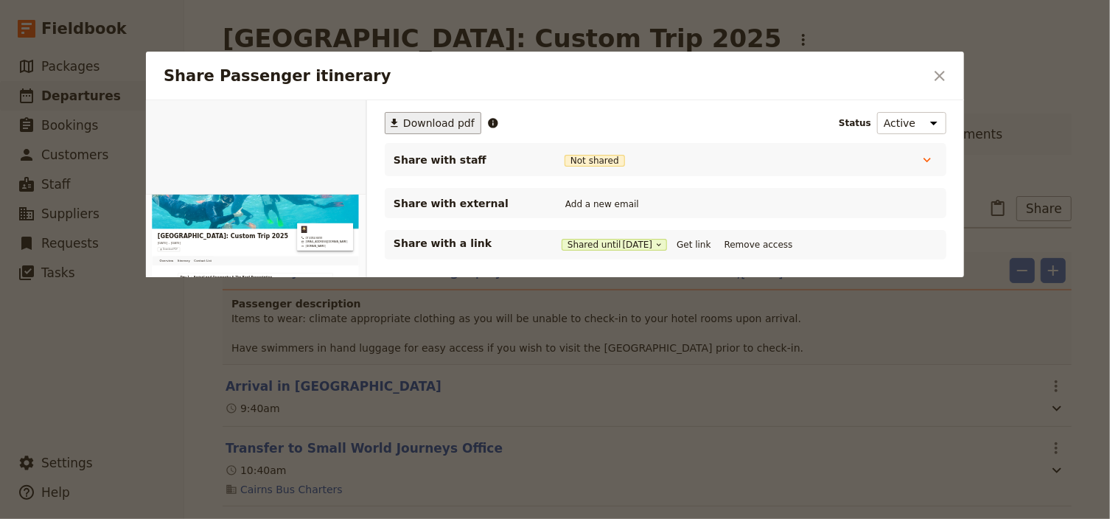
click at [442, 123] on span "Download pdf" at bounding box center [439, 123] width 72 height 15
